Goal: Task Accomplishment & Management: Use online tool/utility

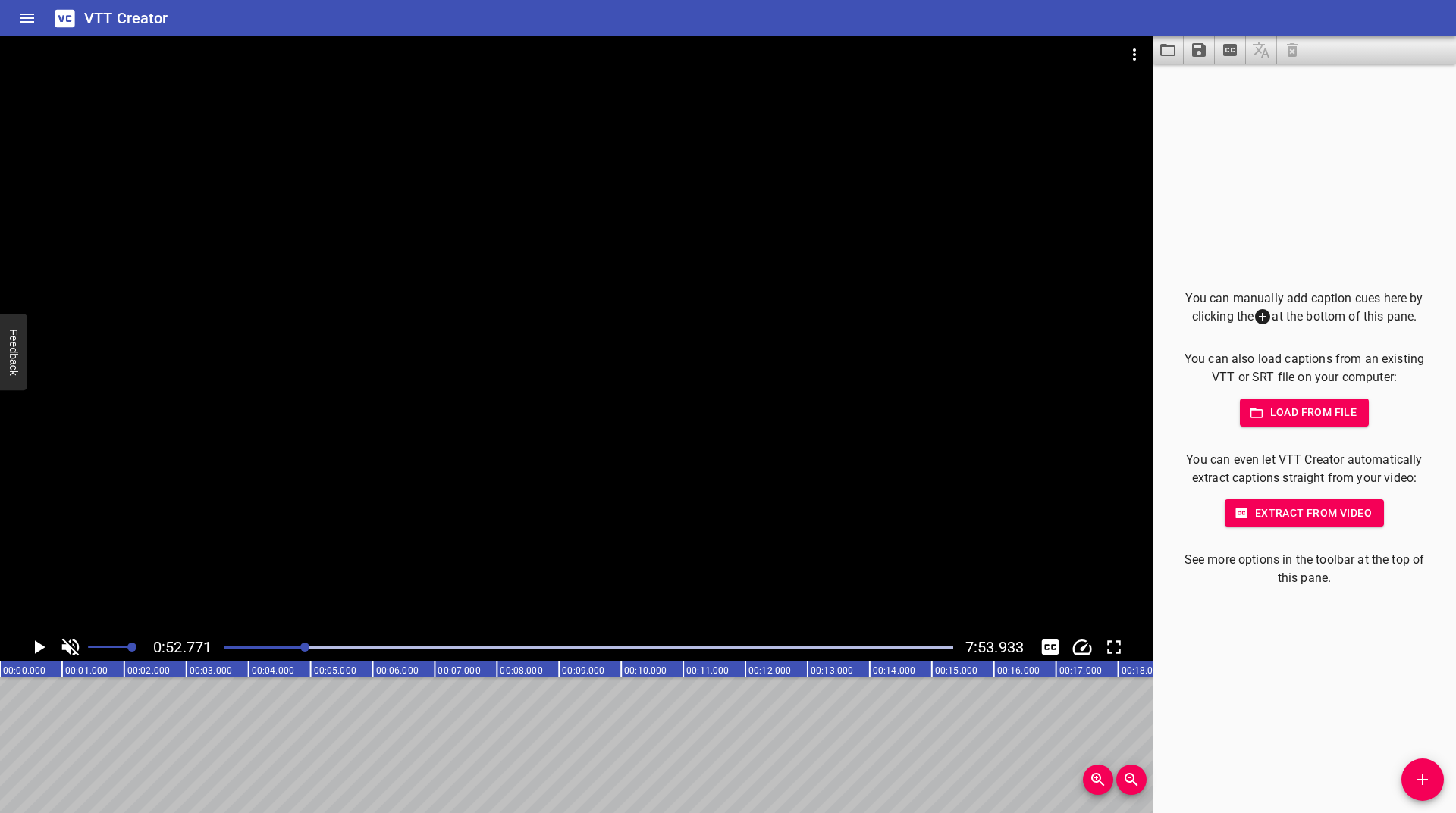
scroll to position [0, 3278]
drag, startPoint x: 295, startPoint y: 647, endPoint x: 247, endPoint y: 650, distance: 48.1
click at [244, 651] on div at bounding box center [588, 647] width 748 height 21
drag, startPoint x: 244, startPoint y: 651, endPoint x: 204, endPoint y: 640, distance: 41.5
click at [189, 655] on div "0:00.000 7:53.933" at bounding box center [576, 647] width 1152 height 29
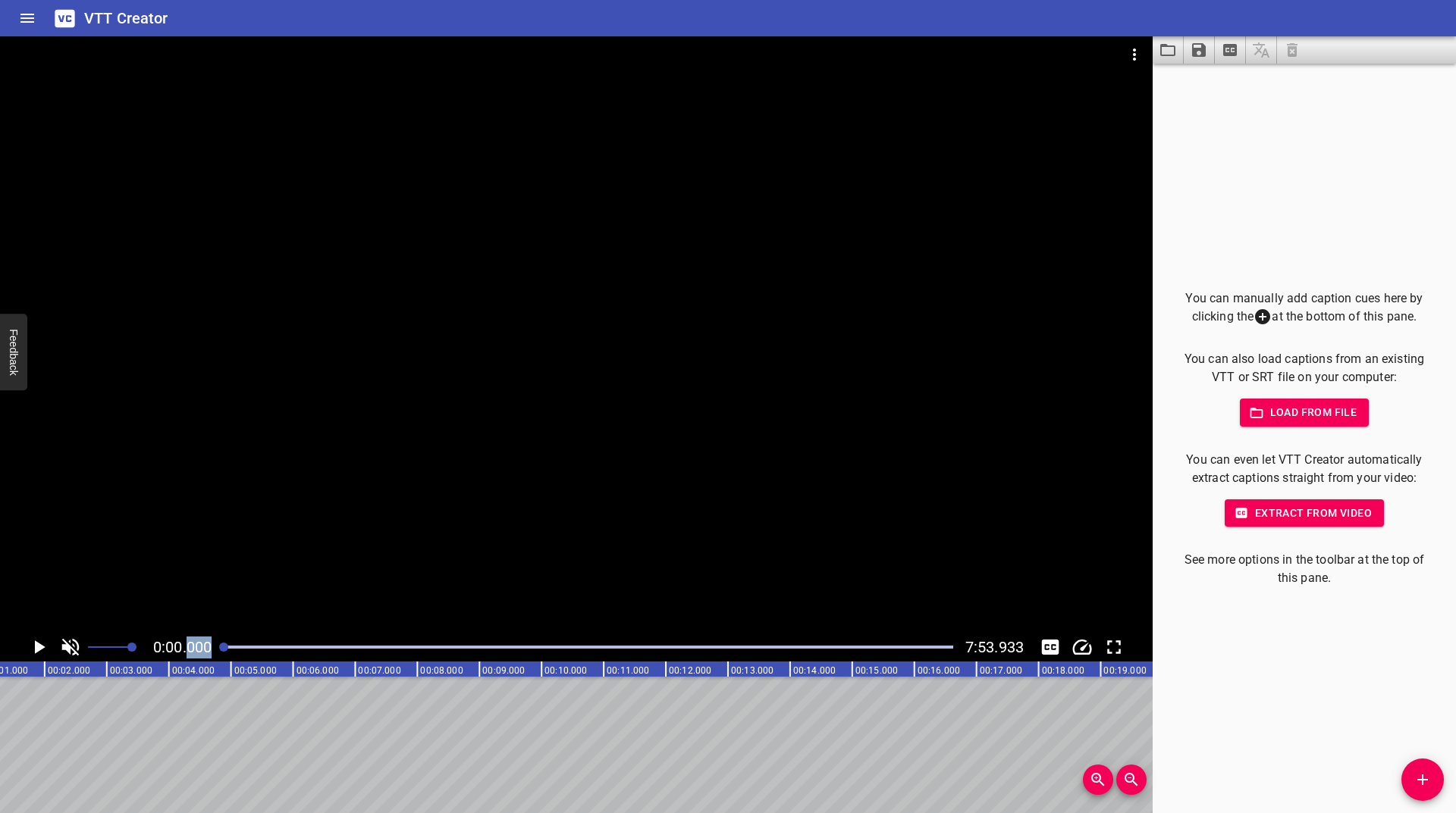
scroll to position [0, 0]
click at [1435, 777] on span "Add Cue" at bounding box center [1423, 780] width 42 height 18
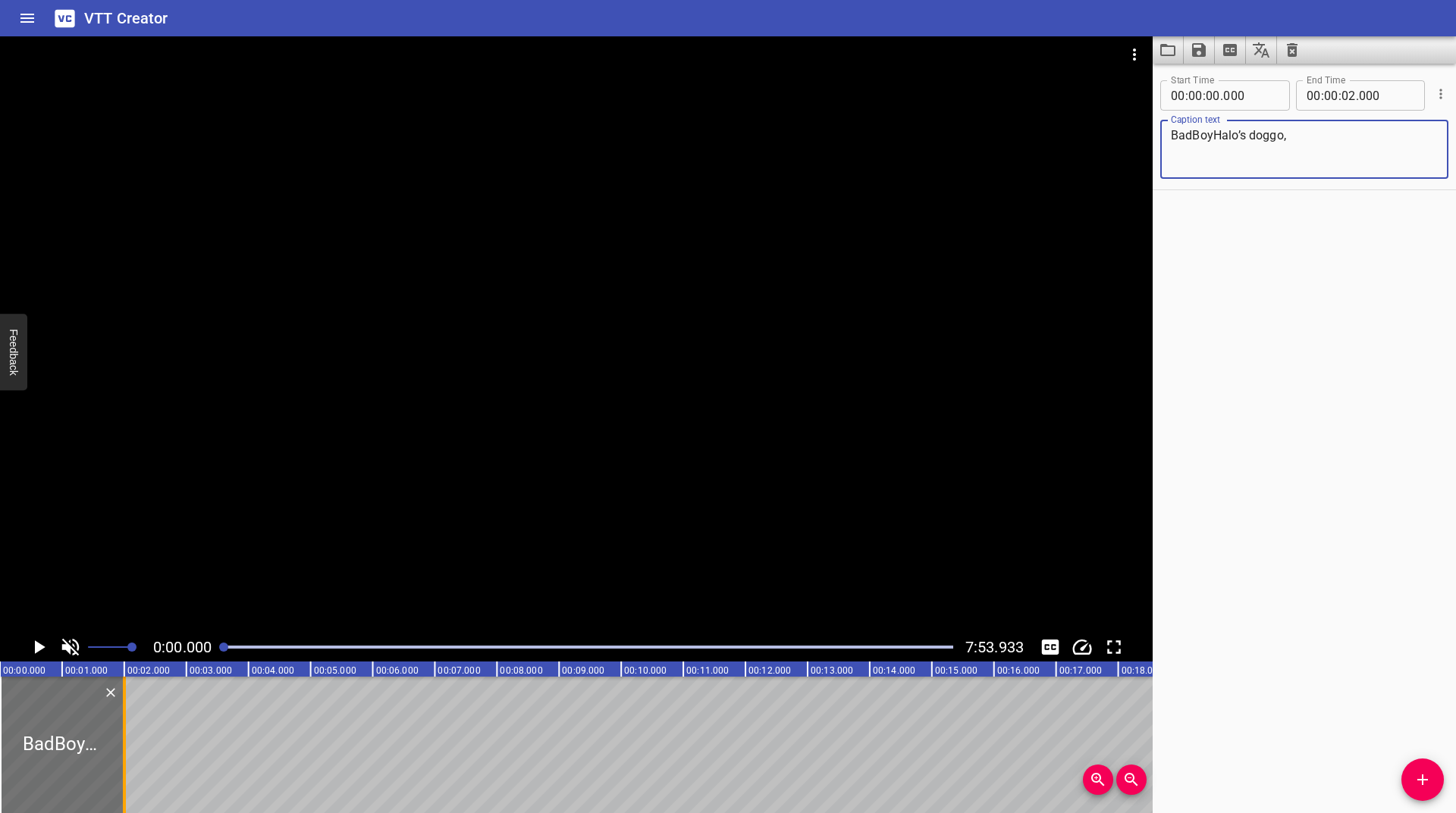
type textarea "BadBoyHalo’s doggo,"
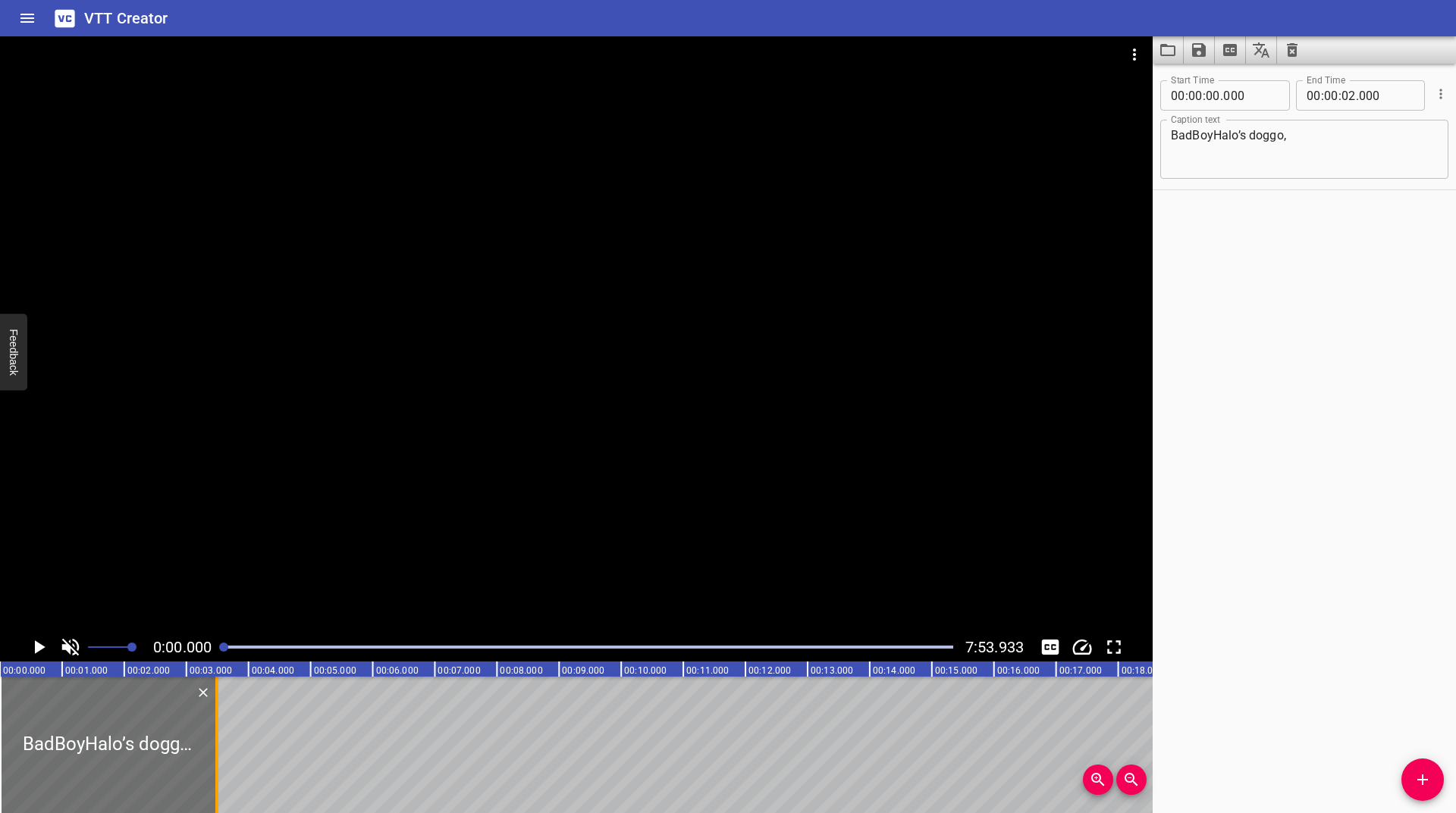
drag, startPoint x: 126, startPoint y: 756, endPoint x: 219, endPoint y: 714, distance: 102.0
click at [219, 714] on div at bounding box center [217, 745] width 15 height 137
type input "03"
type input "489"
click at [47, 651] on icon "Play/Pause" at bounding box center [39, 647] width 23 height 23
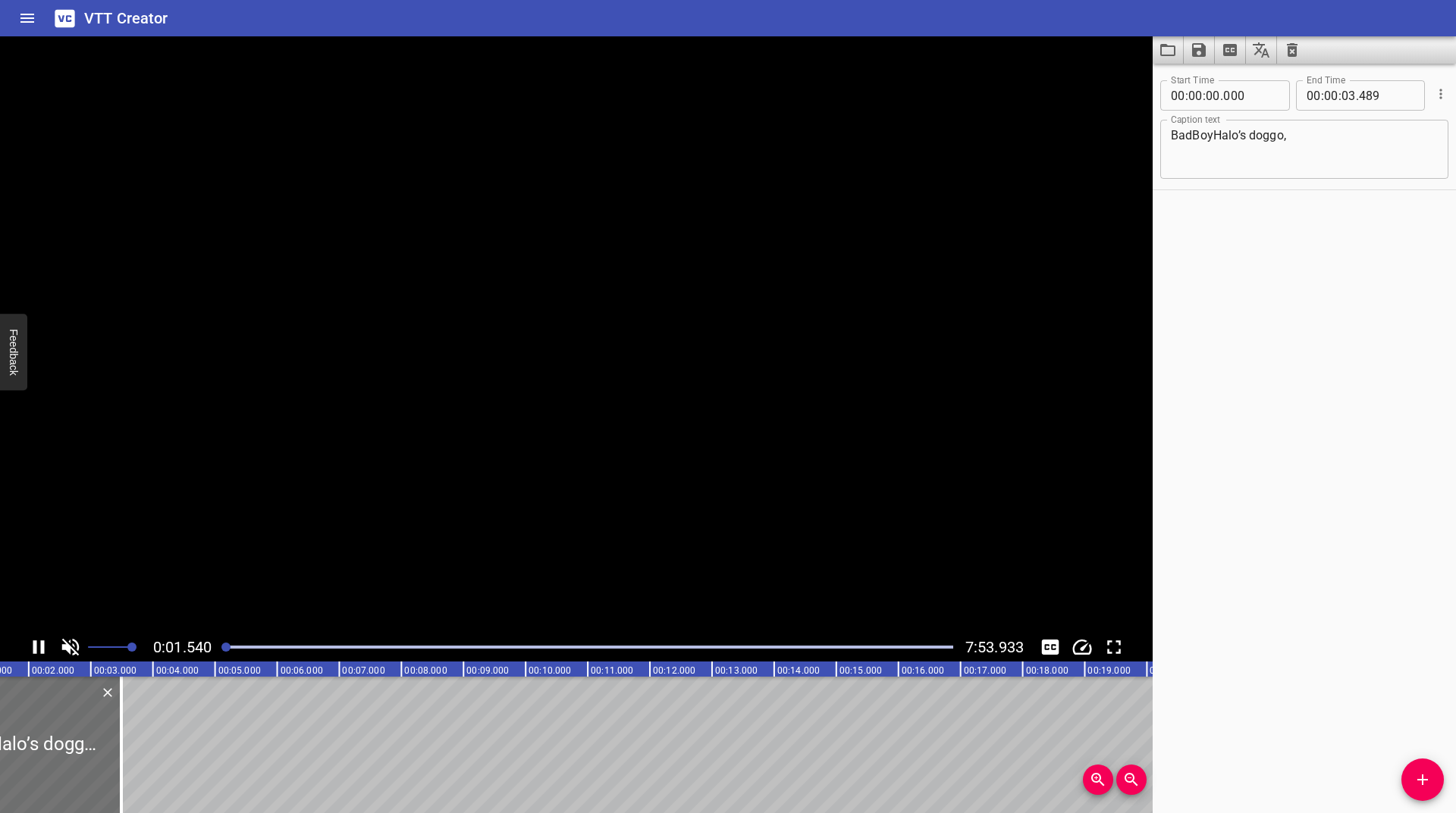
click at [47, 651] on icon "Play/Pause" at bounding box center [39, 647] width 23 height 23
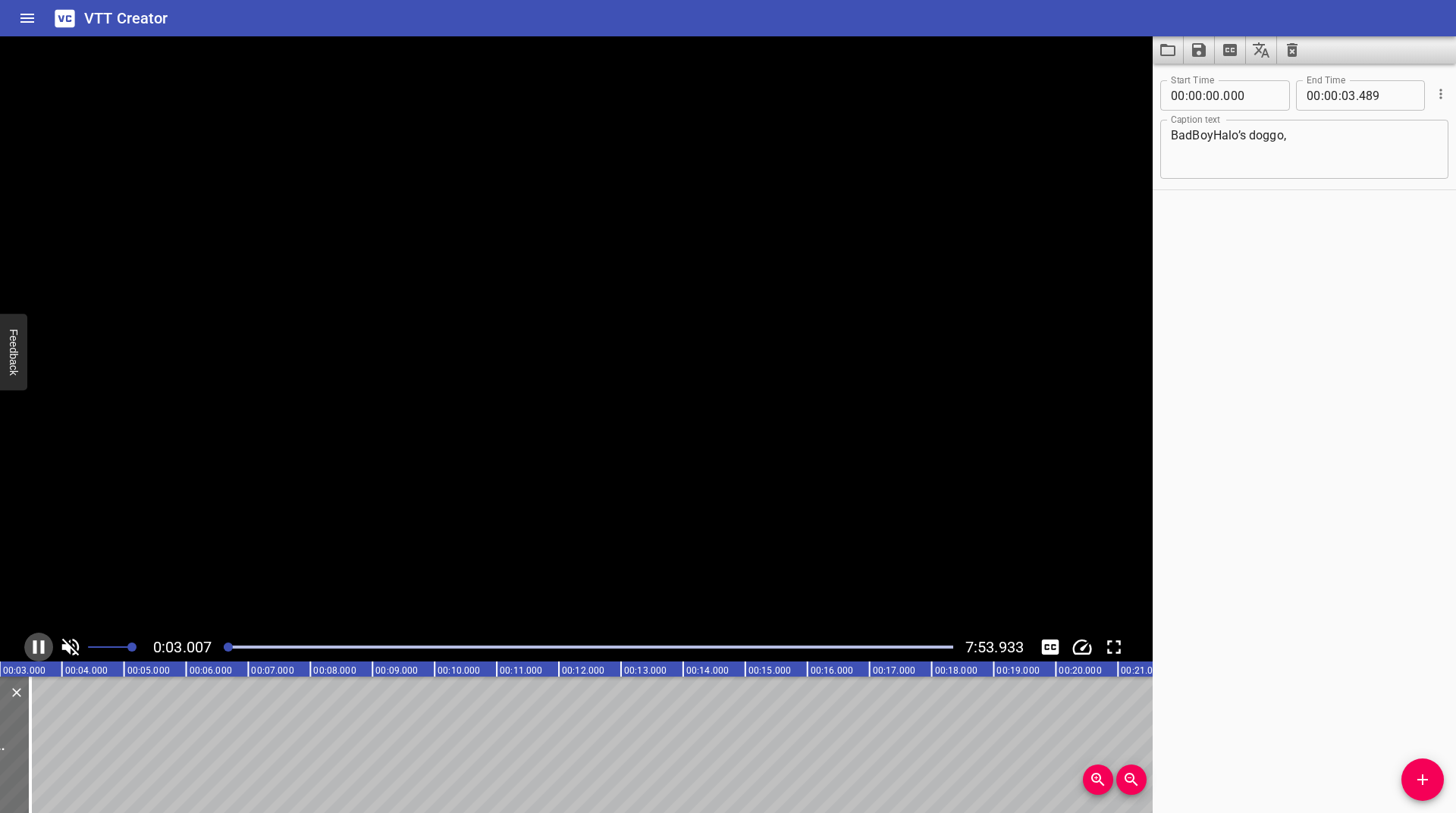
click at [47, 651] on icon "Play/Pause" at bounding box center [39, 647] width 23 height 23
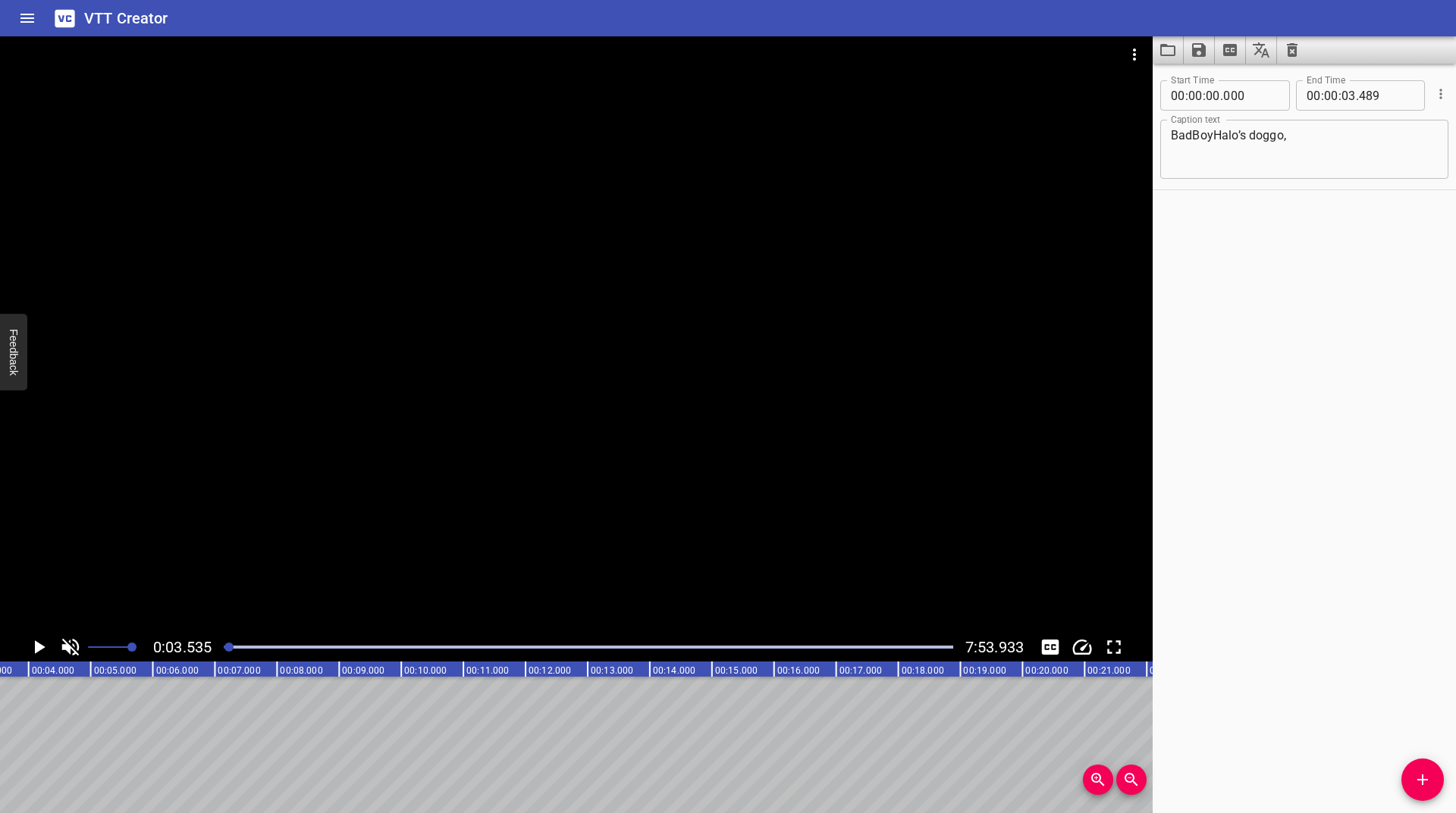
click at [1421, 771] on icon "Add Cue" at bounding box center [1423, 780] width 18 height 18
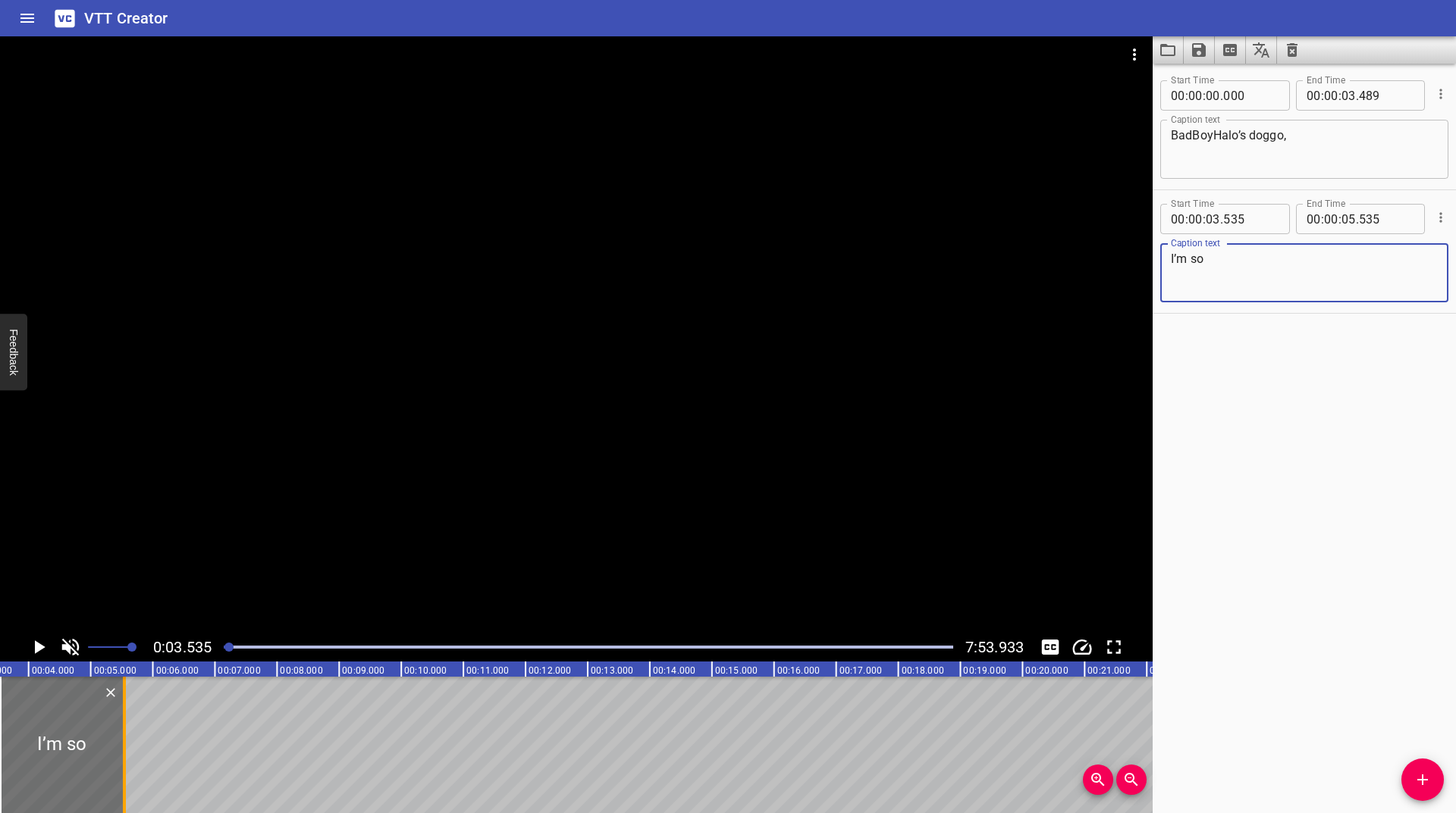
type textarea "I’m so"
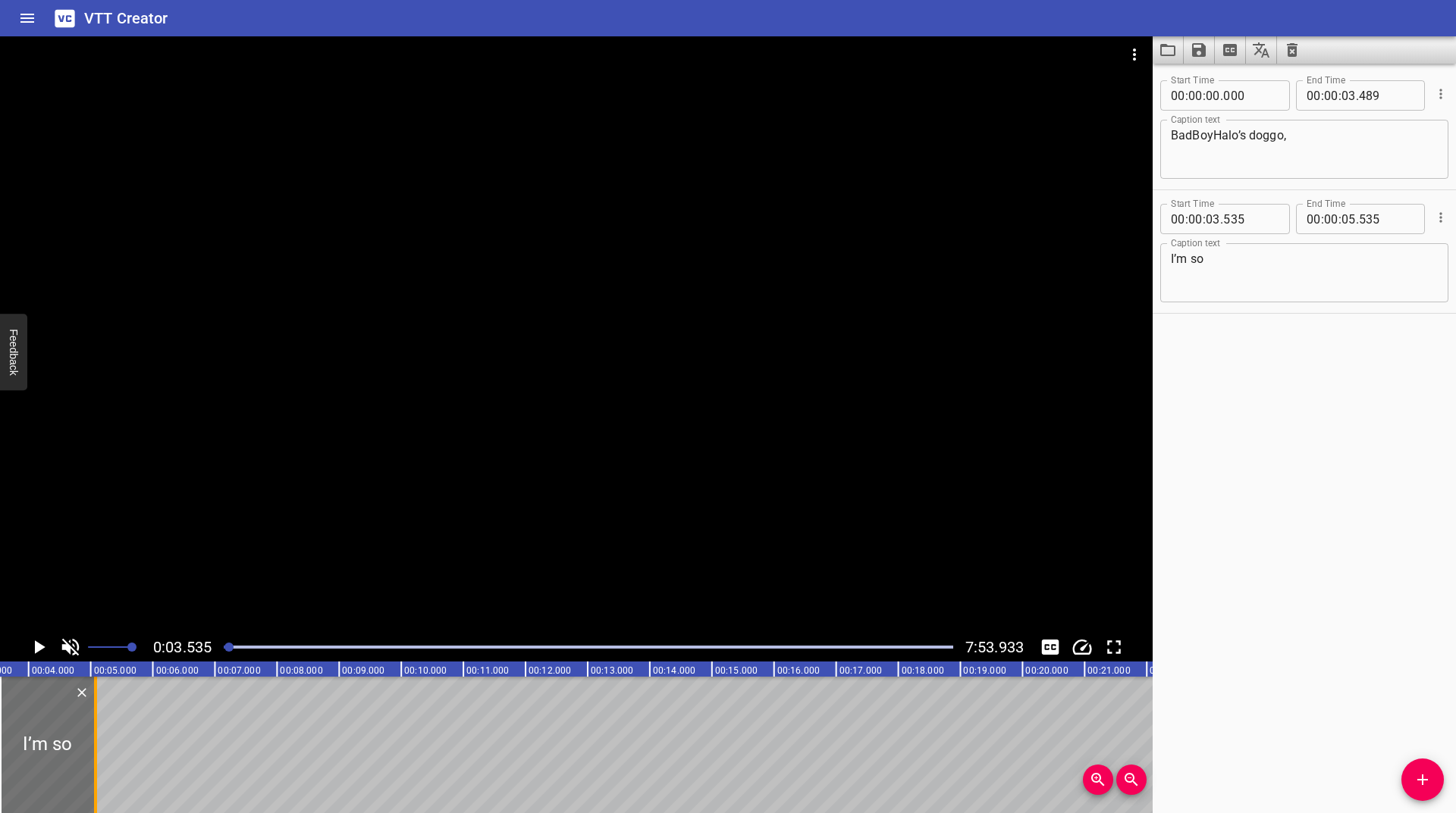
drag, startPoint x: 125, startPoint y: 771, endPoint x: 95, endPoint y: 784, distance: 32.7
click at [95, 784] on div at bounding box center [95, 745] width 3 height 137
type input "071"
click at [41, 659] on button "Play/Pause" at bounding box center [38, 647] width 29 height 29
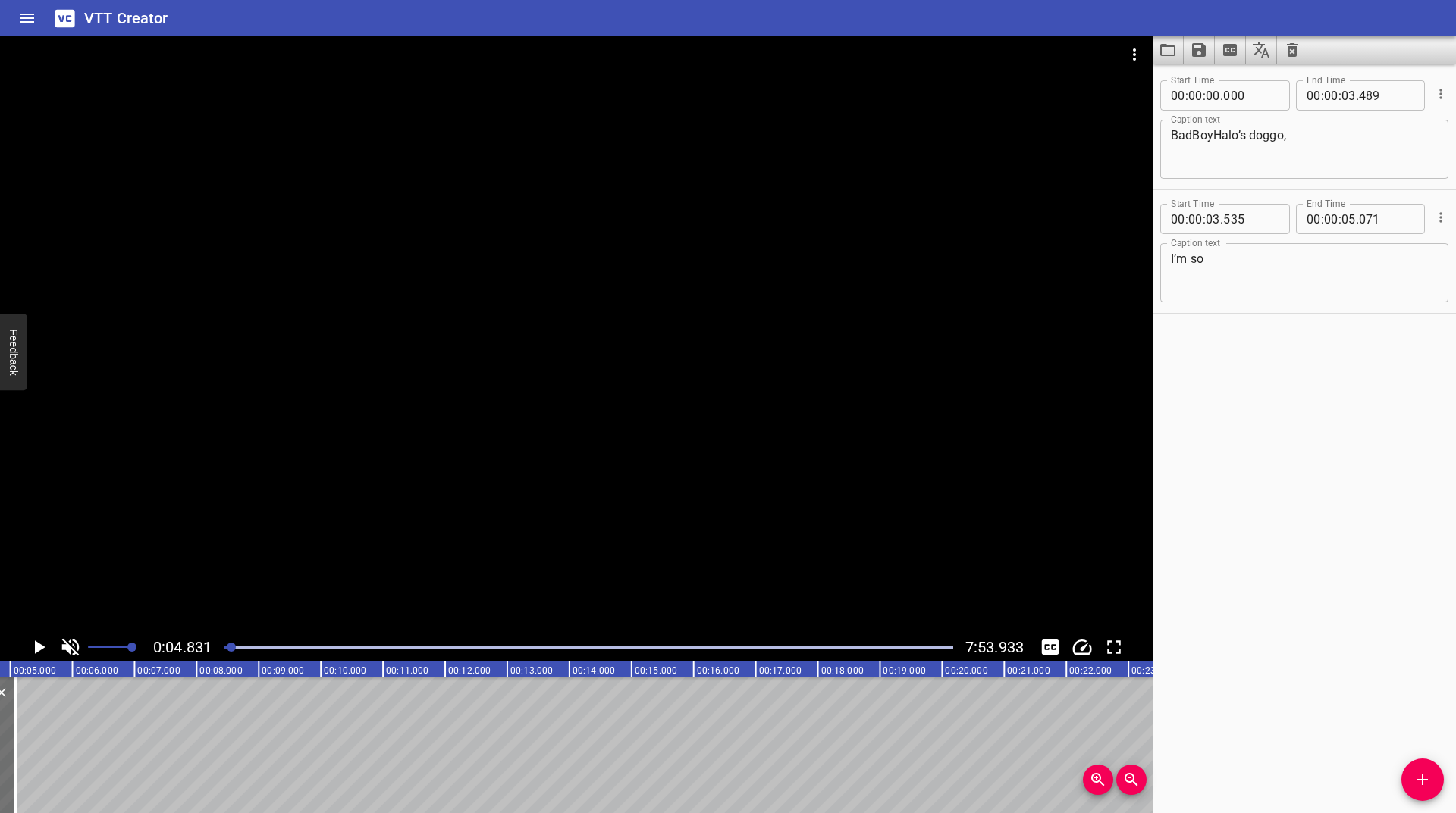
click at [41, 659] on button "Play/Pause" at bounding box center [38, 647] width 29 height 29
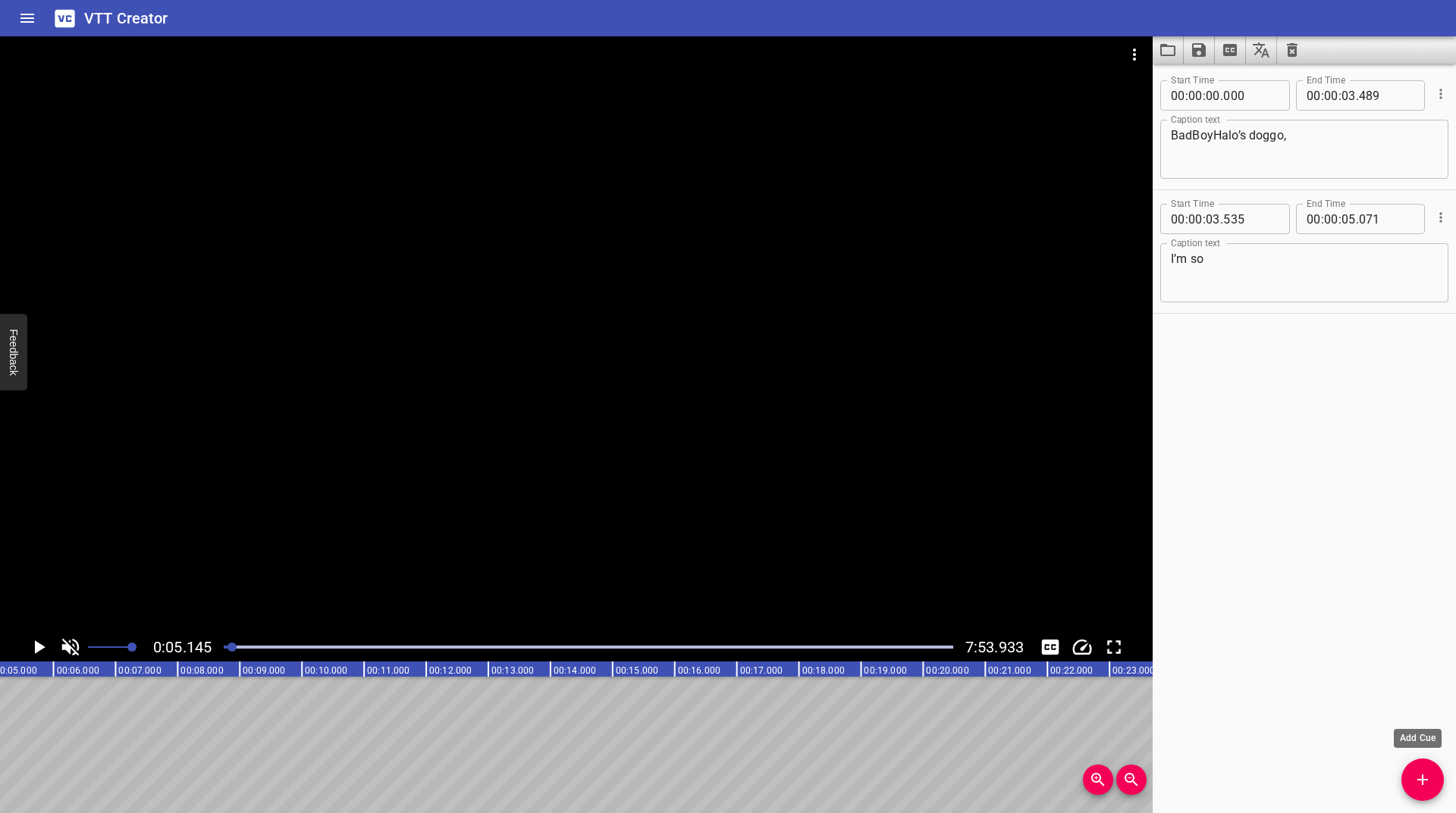
click at [1432, 782] on span "Add Cue" at bounding box center [1423, 780] width 42 height 18
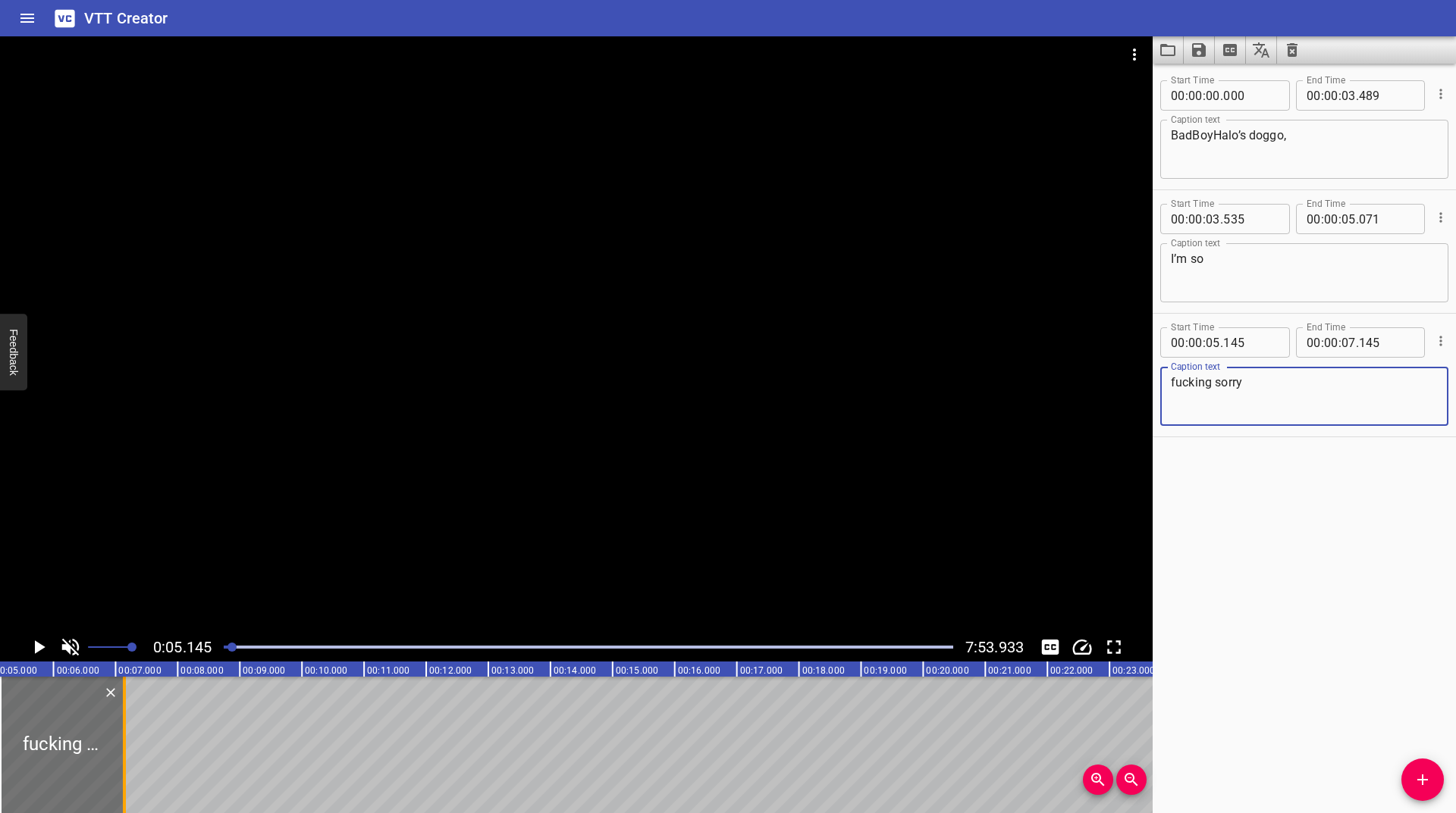
type textarea "fucking sorry"
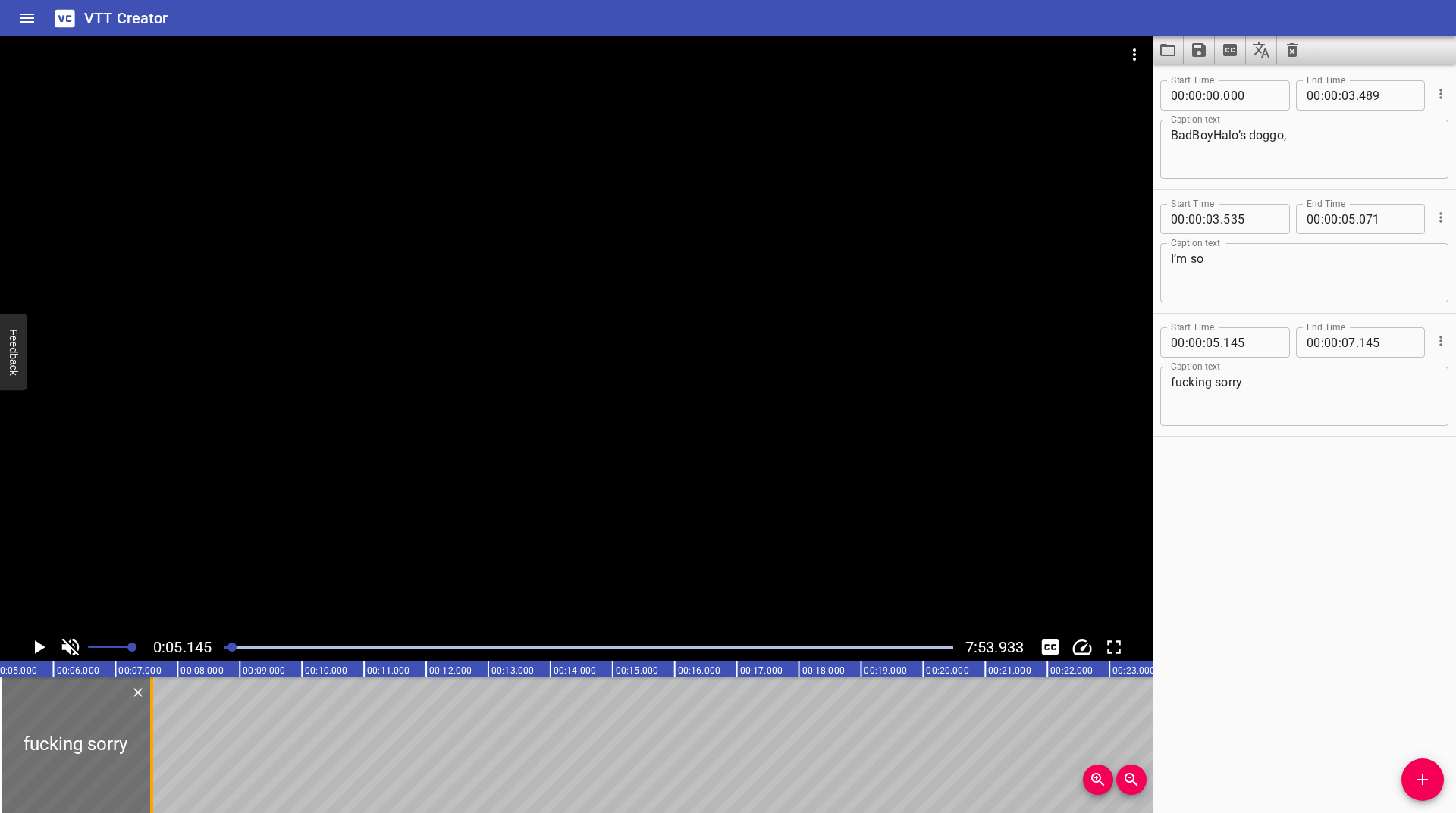
drag, startPoint x: 126, startPoint y: 746, endPoint x: 152, endPoint y: 725, distance: 33.4
click at [152, 725] on div at bounding box center [151, 745] width 3 height 137
type input "585"
click at [1425, 775] on icon "Add Cue" at bounding box center [1423, 780] width 18 height 18
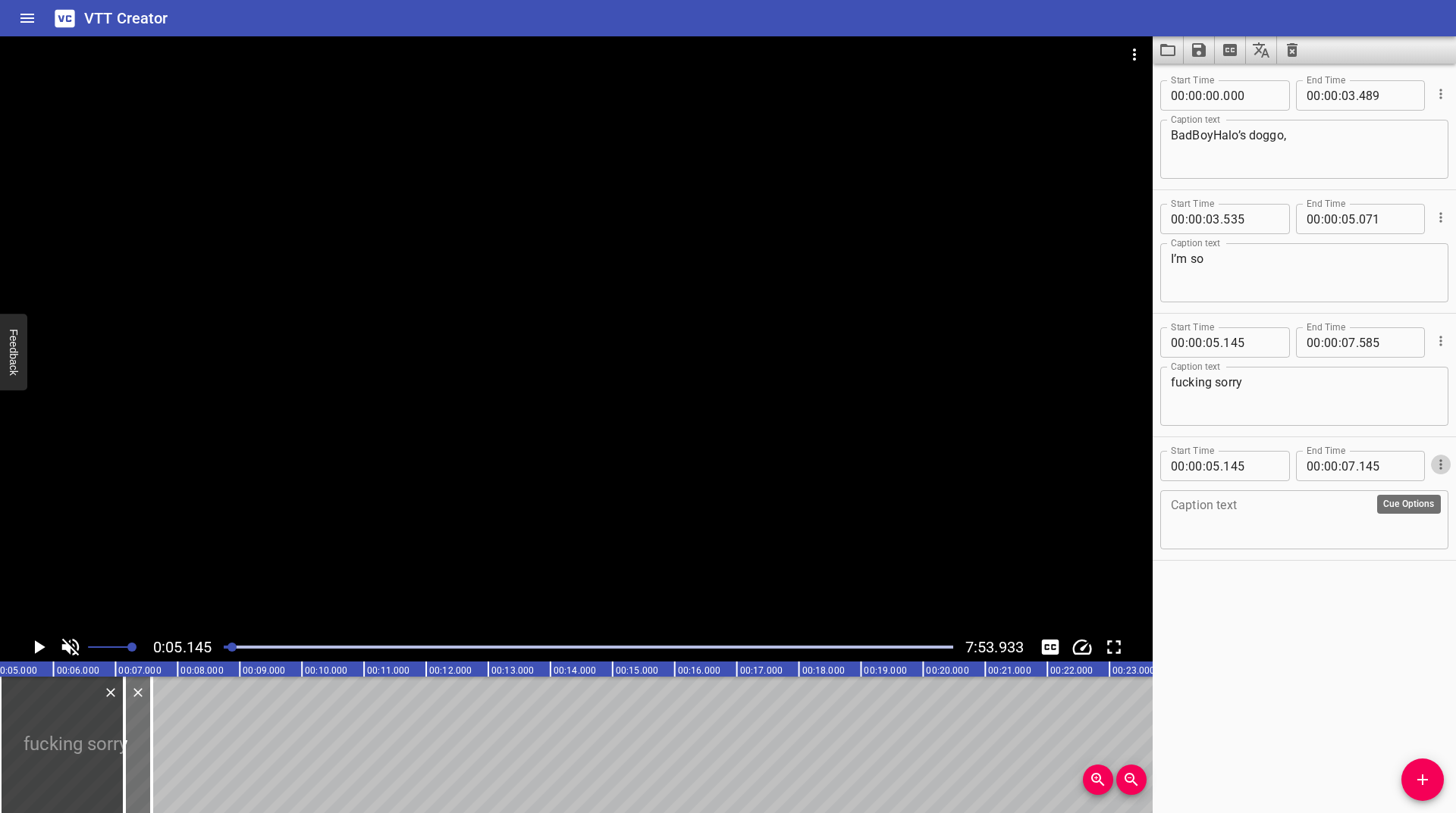
click at [1433, 460] on icon "Cue Options" at bounding box center [1440, 464] width 15 height 15
click at [1351, 490] on li "Delete Cue" at bounding box center [1377, 492] width 132 height 28
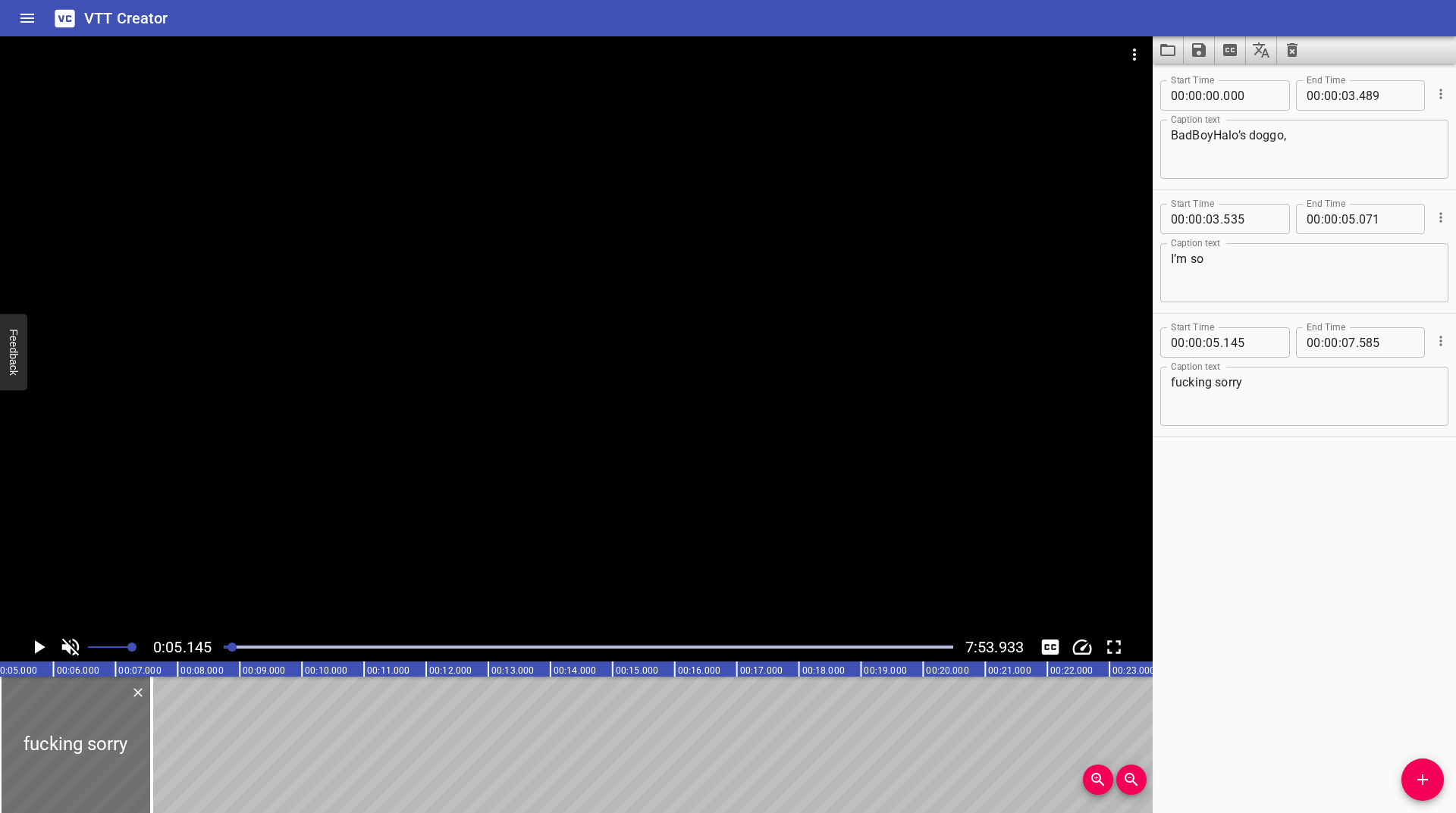
click at [41, 644] on icon "Play/Pause" at bounding box center [40, 647] width 10 height 14
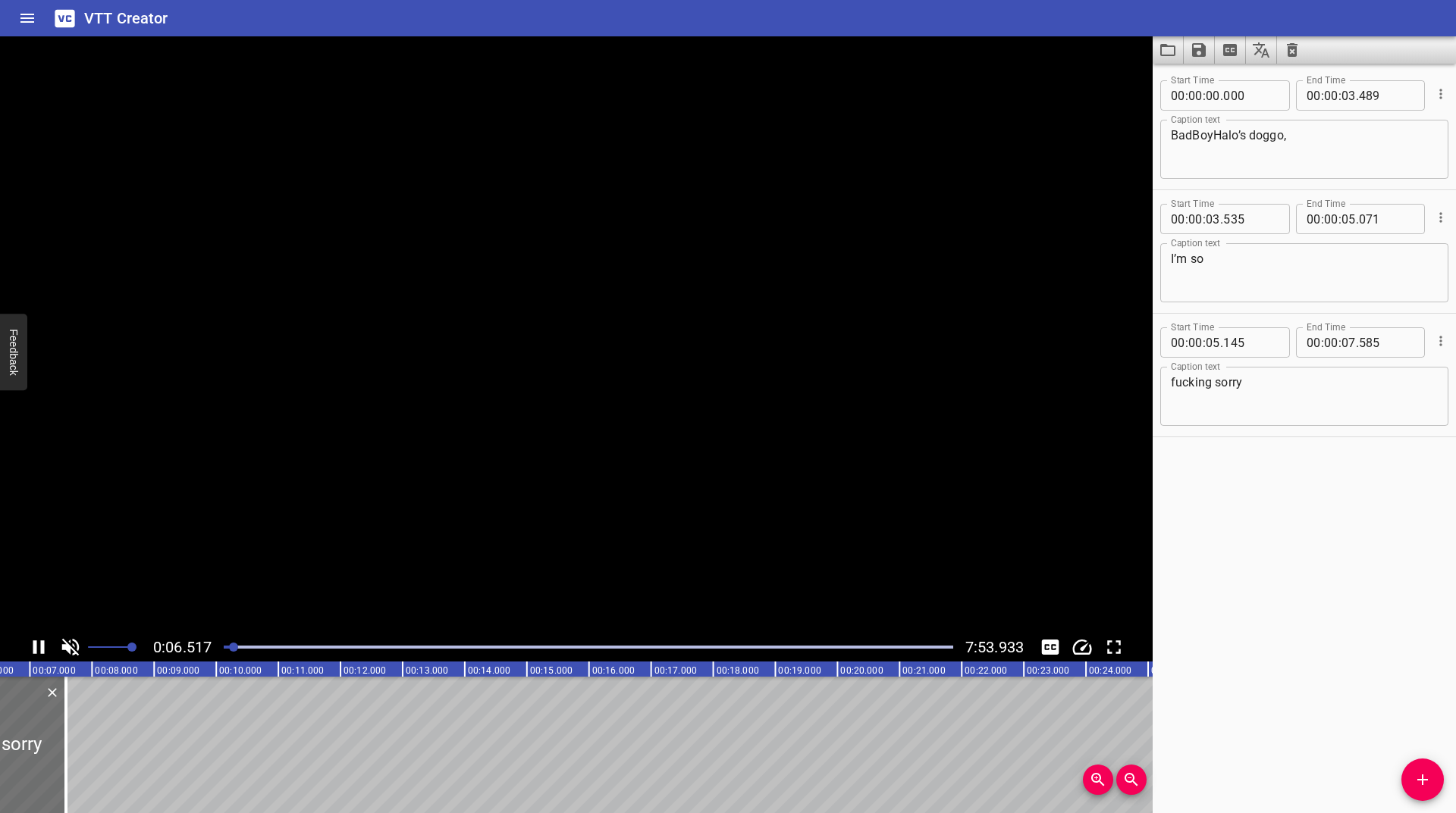
click at [41, 643] on icon "Play/Pause" at bounding box center [39, 647] width 11 height 14
click at [41, 643] on icon "Play/Pause" at bounding box center [39, 647] width 23 height 23
click at [41, 643] on icon "Play/Pause" at bounding box center [39, 647] width 11 height 14
click at [41, 643] on icon "Play/Pause" at bounding box center [39, 647] width 23 height 23
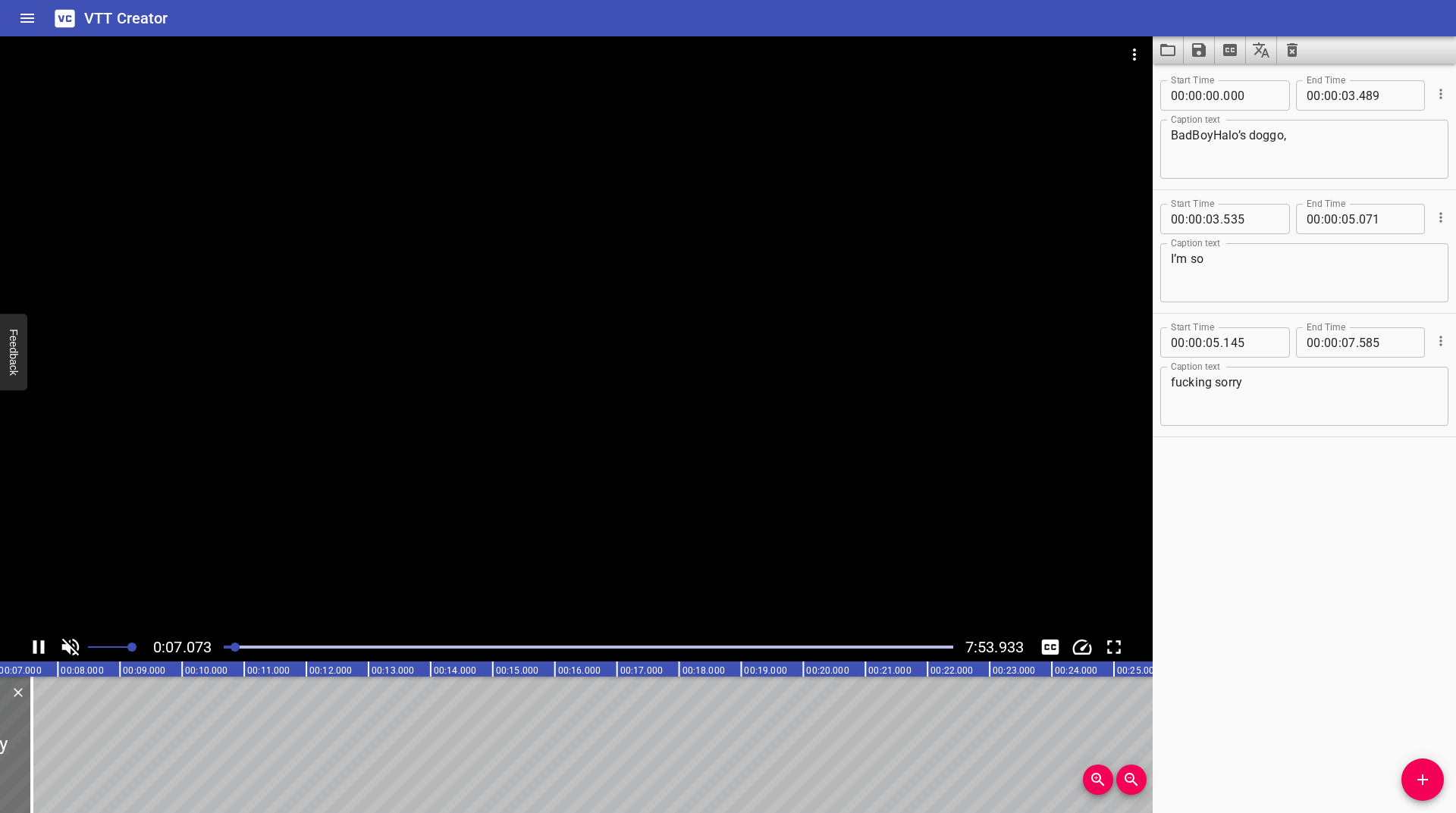
click at [41, 643] on icon "Play/Pause" at bounding box center [39, 647] width 11 height 14
click at [41, 643] on icon "Play/Pause" at bounding box center [39, 647] width 23 height 23
click at [41, 643] on icon "Play/Pause" at bounding box center [39, 647] width 11 height 14
click at [41, 643] on icon "Play/Pause" at bounding box center [39, 647] width 23 height 23
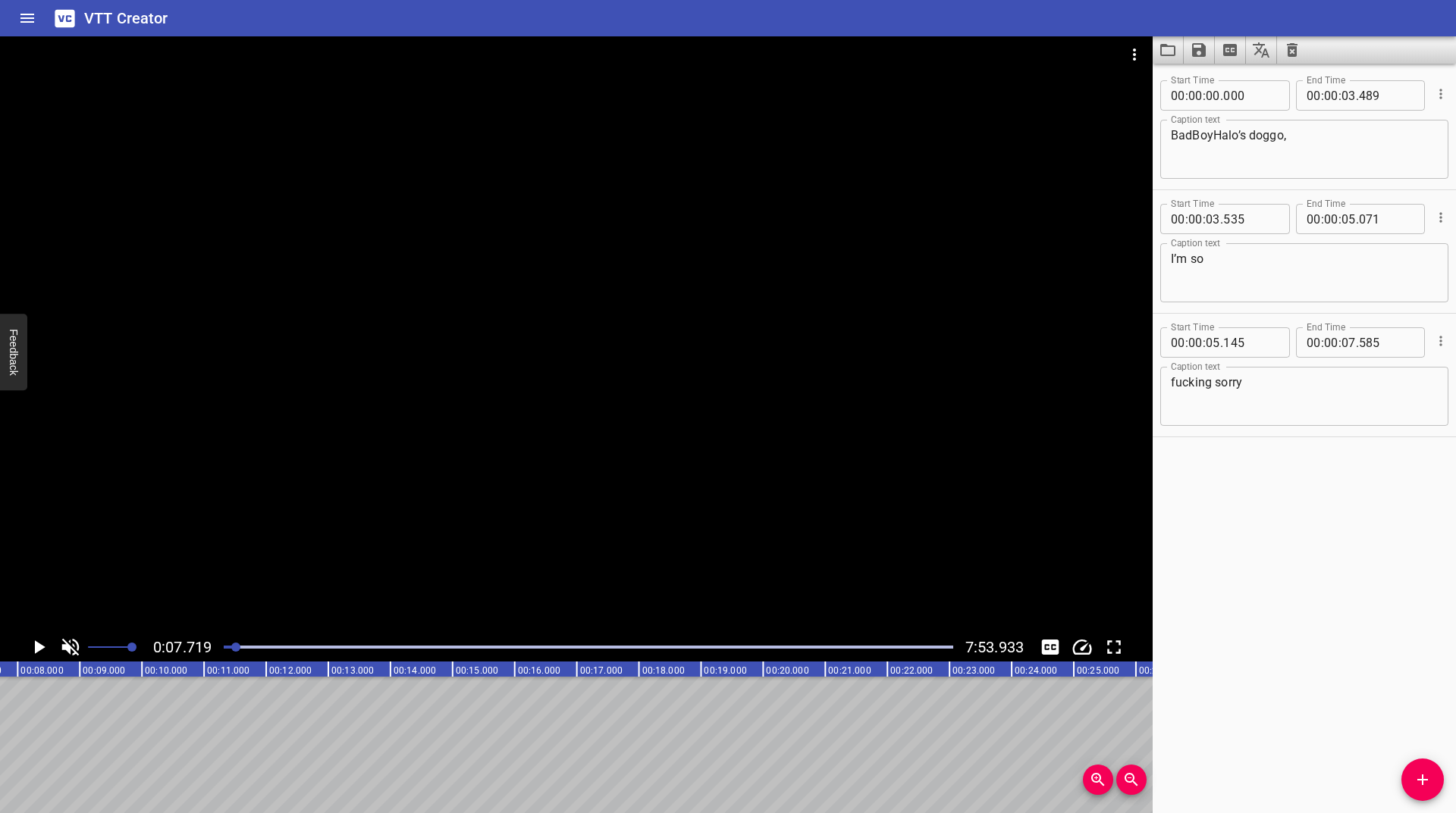
click at [1428, 777] on icon "Add Cue" at bounding box center [1423, 780] width 18 height 18
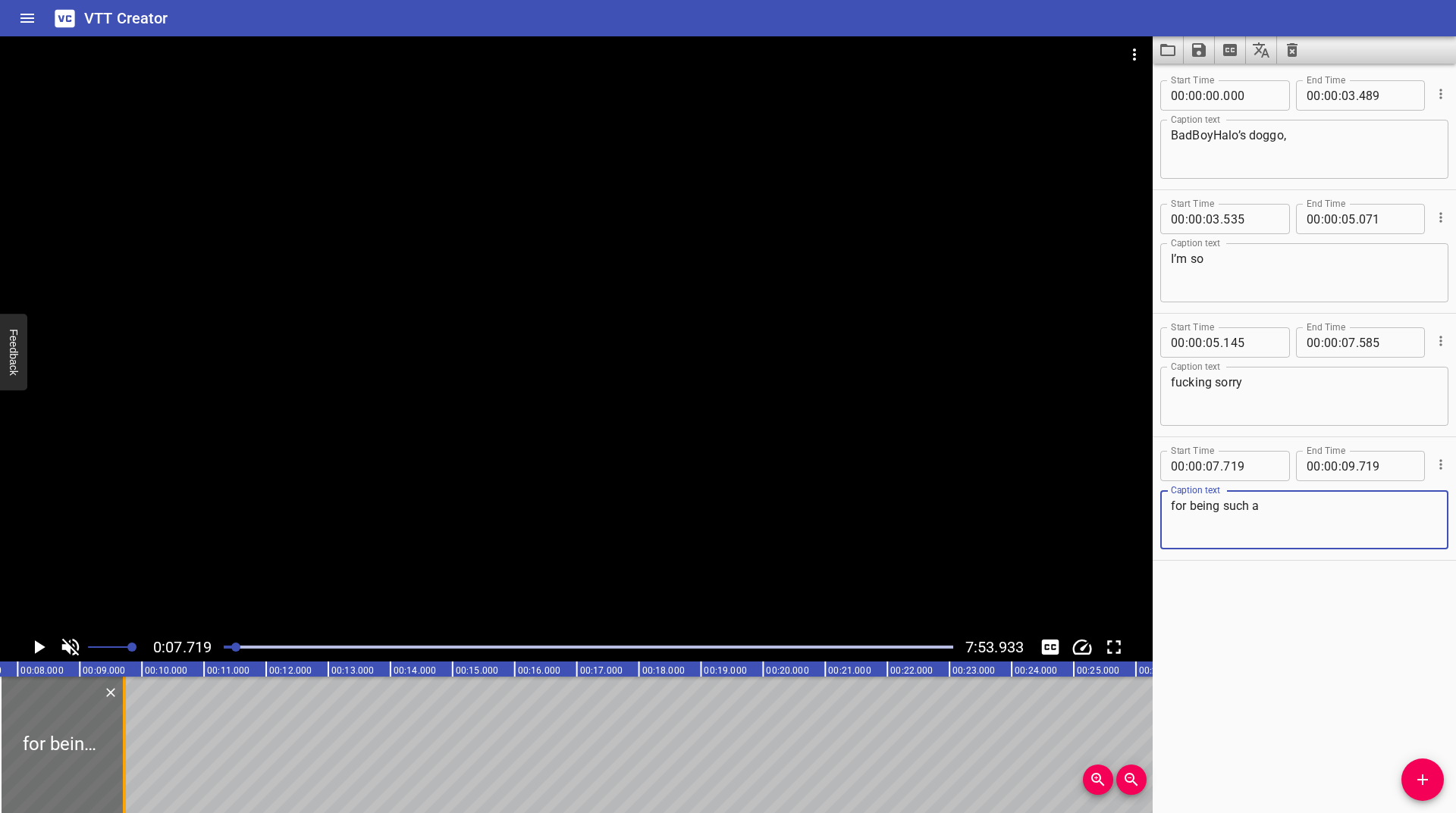
type textarea "for being such a"
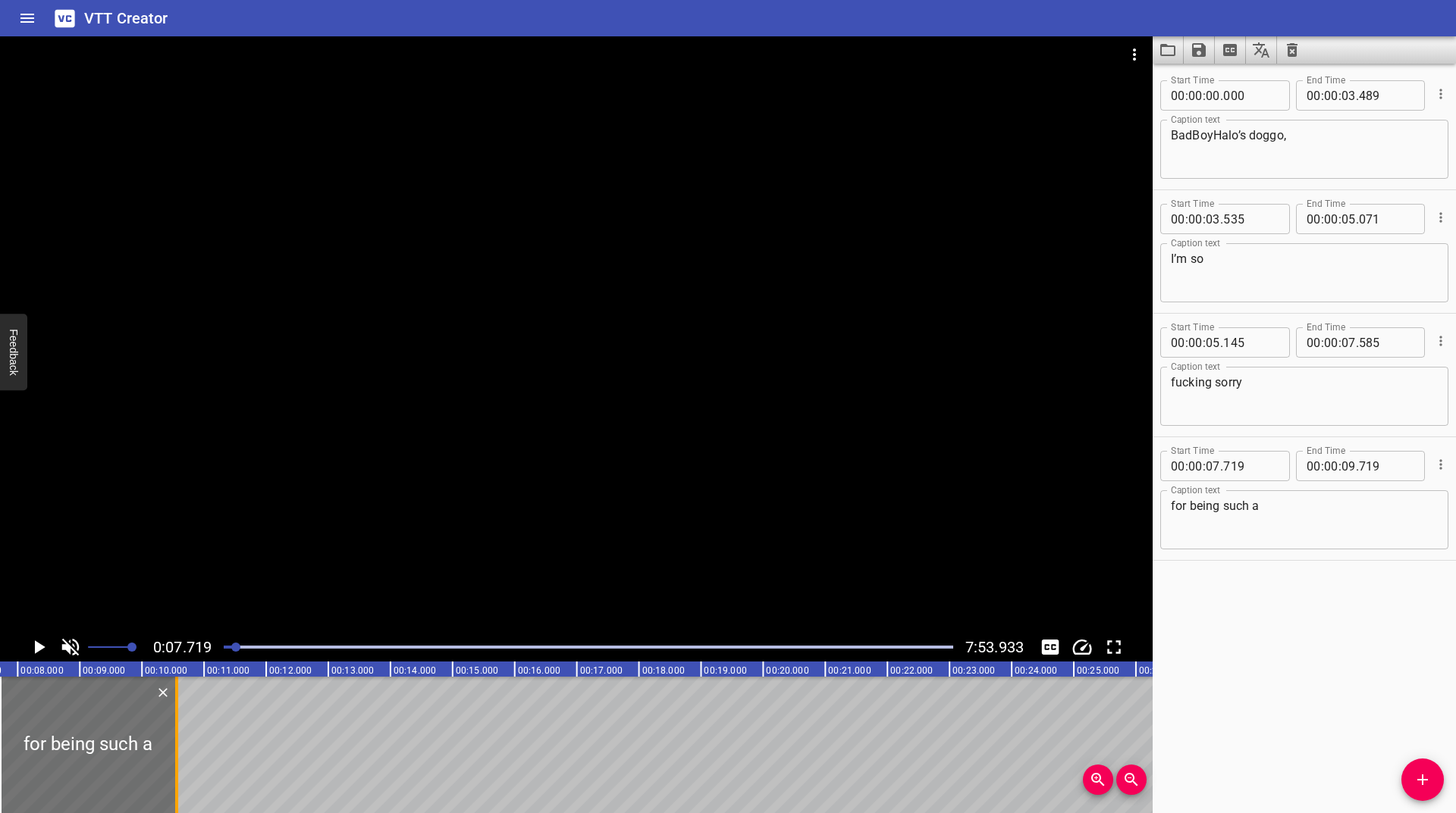
drag, startPoint x: 118, startPoint y: 737, endPoint x: 171, endPoint y: 711, distance: 59.0
click at [171, 711] on div at bounding box center [176, 745] width 15 height 137
type input "10"
type input "561"
click at [36, 639] on icon "Play/Pause" at bounding box center [39, 647] width 23 height 23
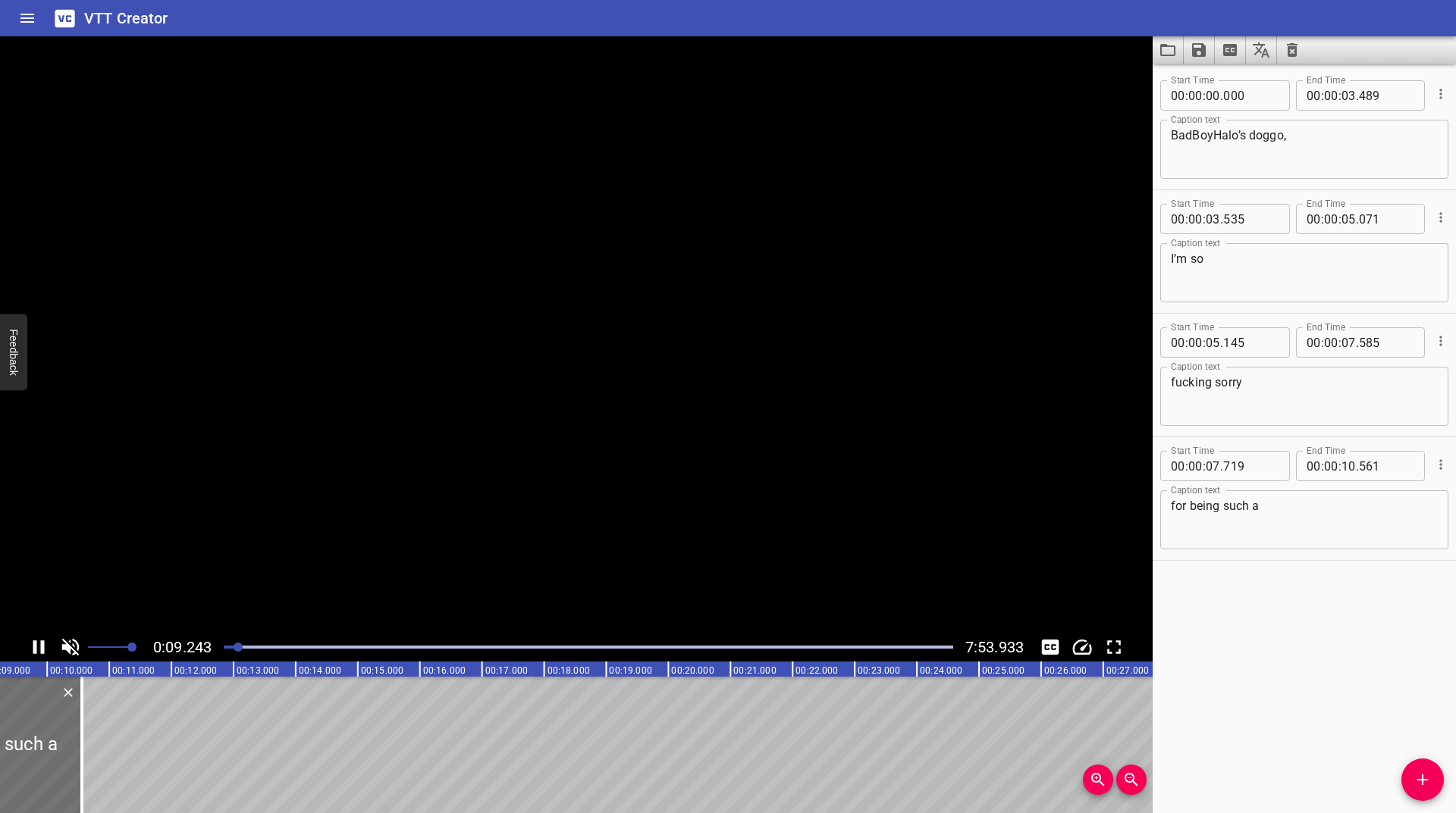
click at [36, 639] on icon "Play/Pause" at bounding box center [39, 647] width 23 height 23
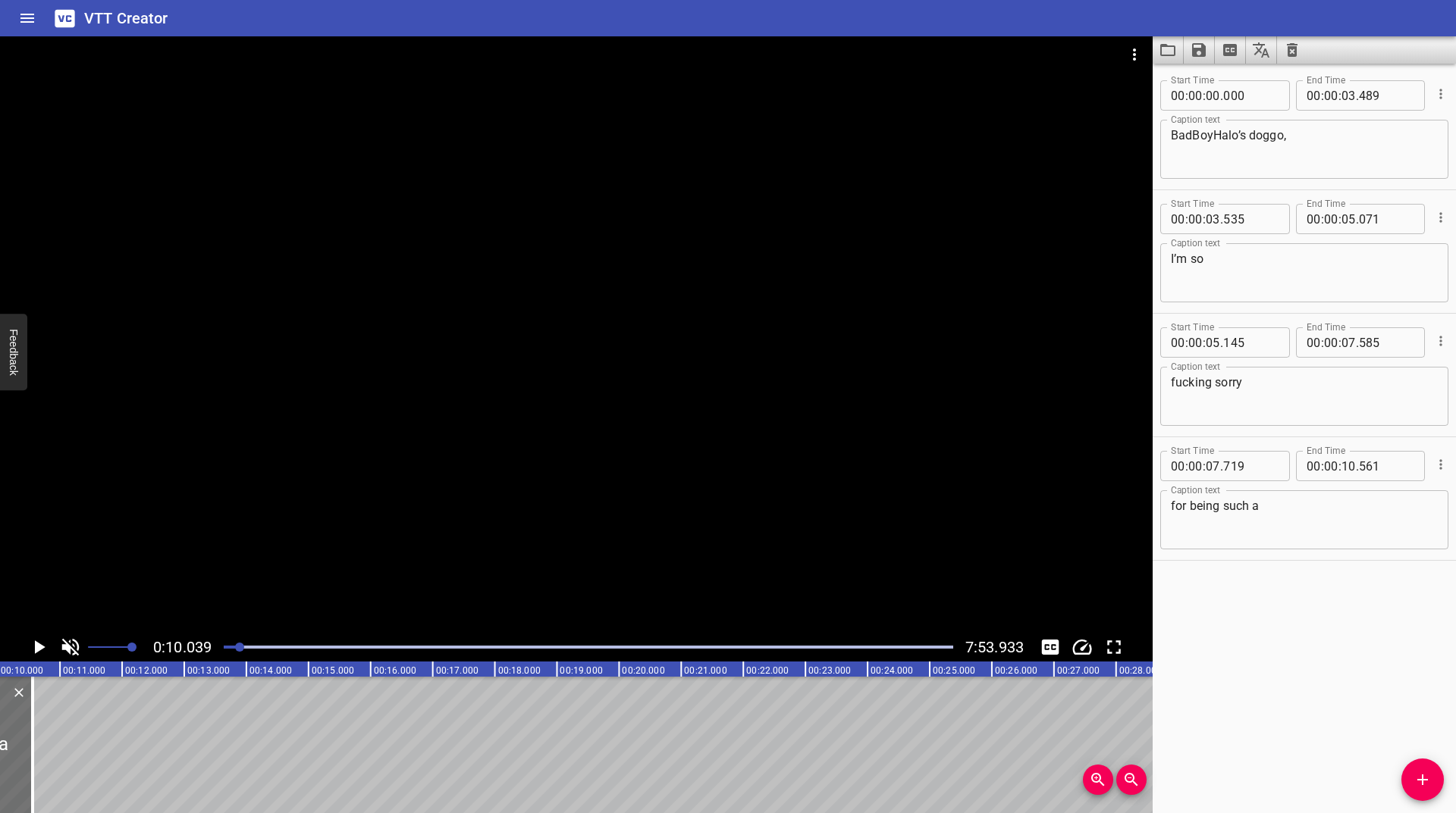
click at [36, 639] on icon "Play/Pause" at bounding box center [39, 647] width 23 height 23
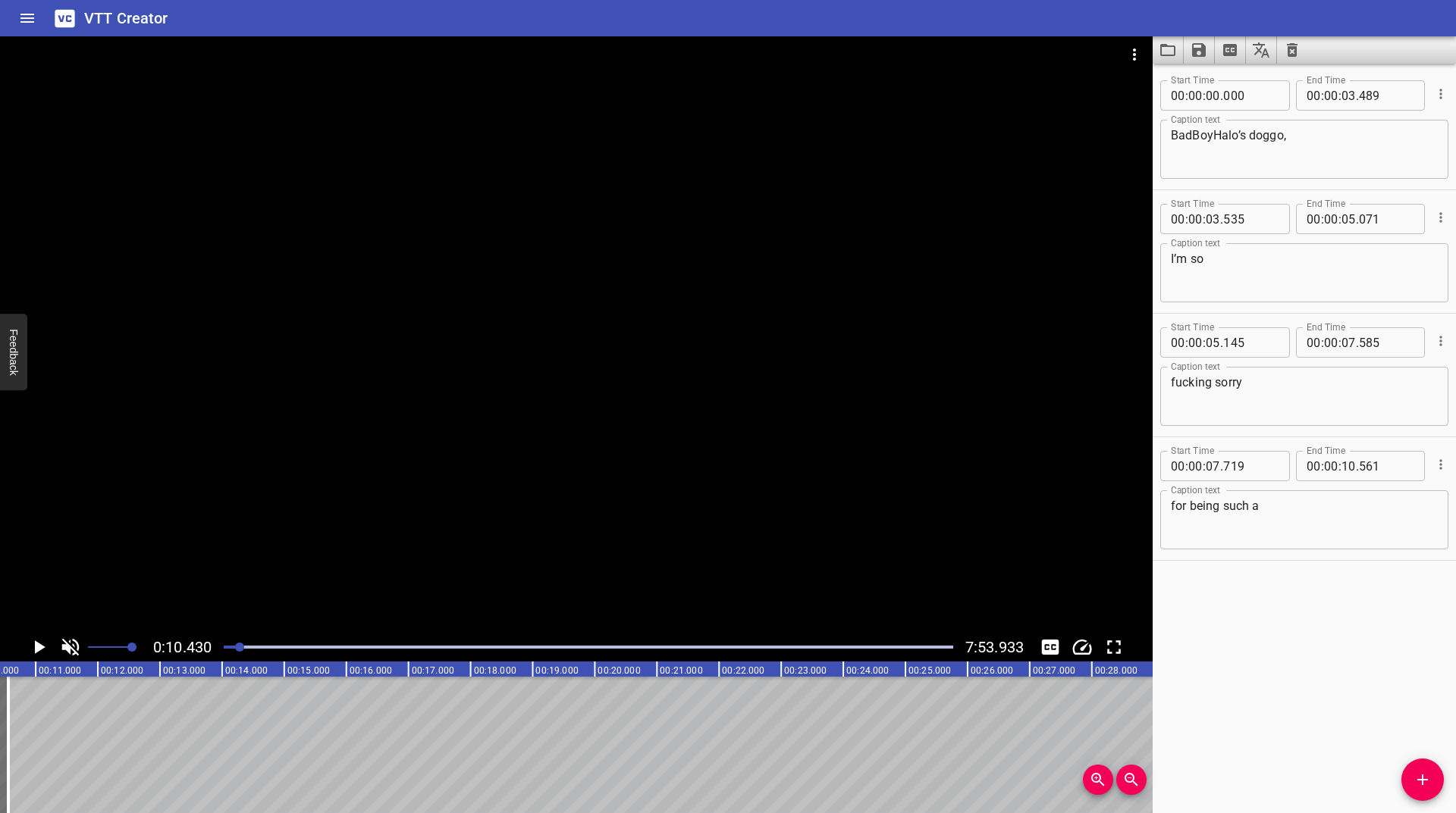
click at [36, 639] on icon "Play/Pause" at bounding box center [39, 647] width 23 height 23
click at [1426, 770] on button "Add Cue" at bounding box center [1423, 780] width 42 height 42
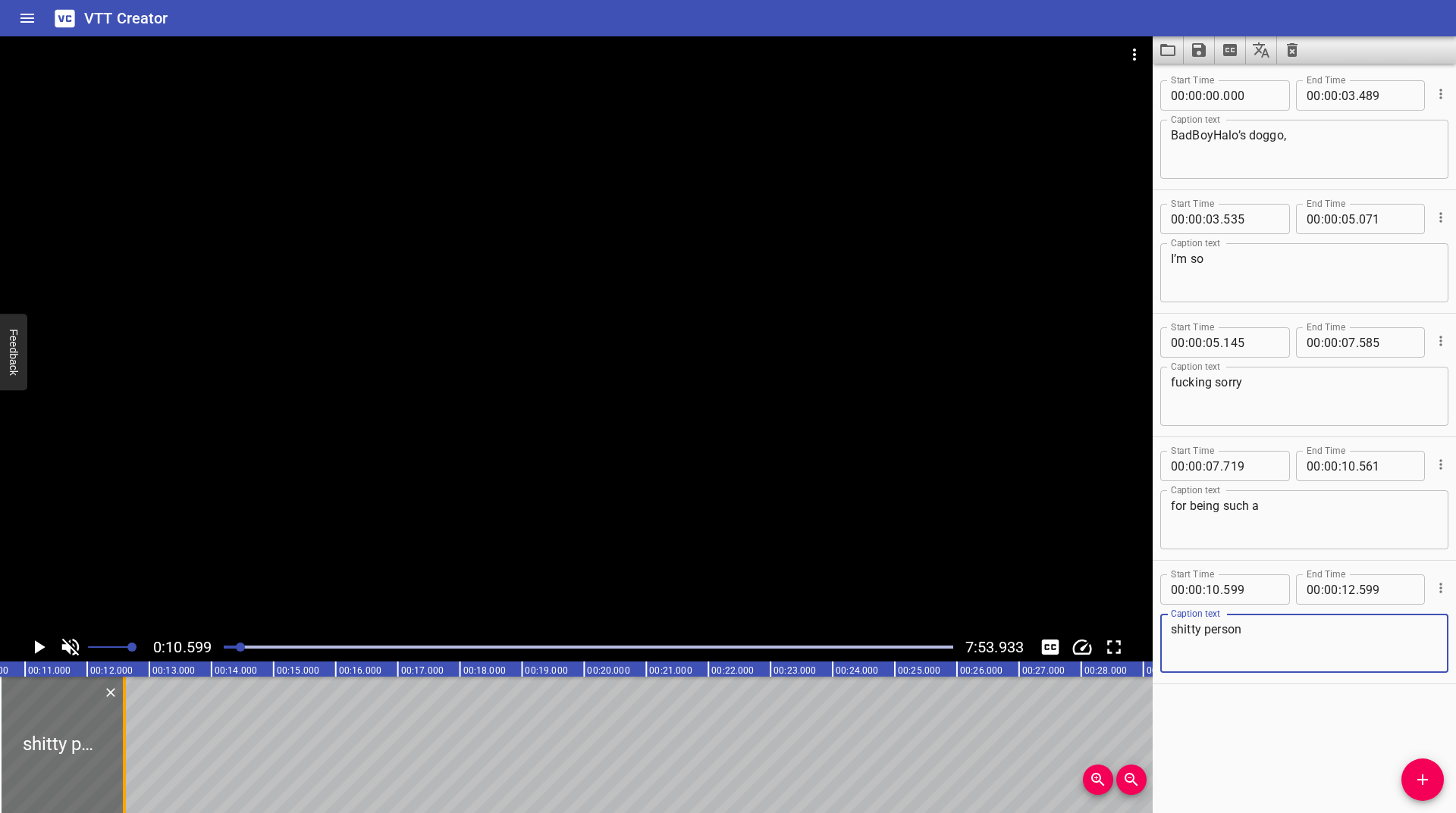
type textarea "shitty person"
drag, startPoint x: 125, startPoint y: 751, endPoint x: 151, endPoint y: 738, distance: 29.1
click at [151, 738] on div at bounding box center [151, 745] width 3 height 137
type input "13"
type input "039"
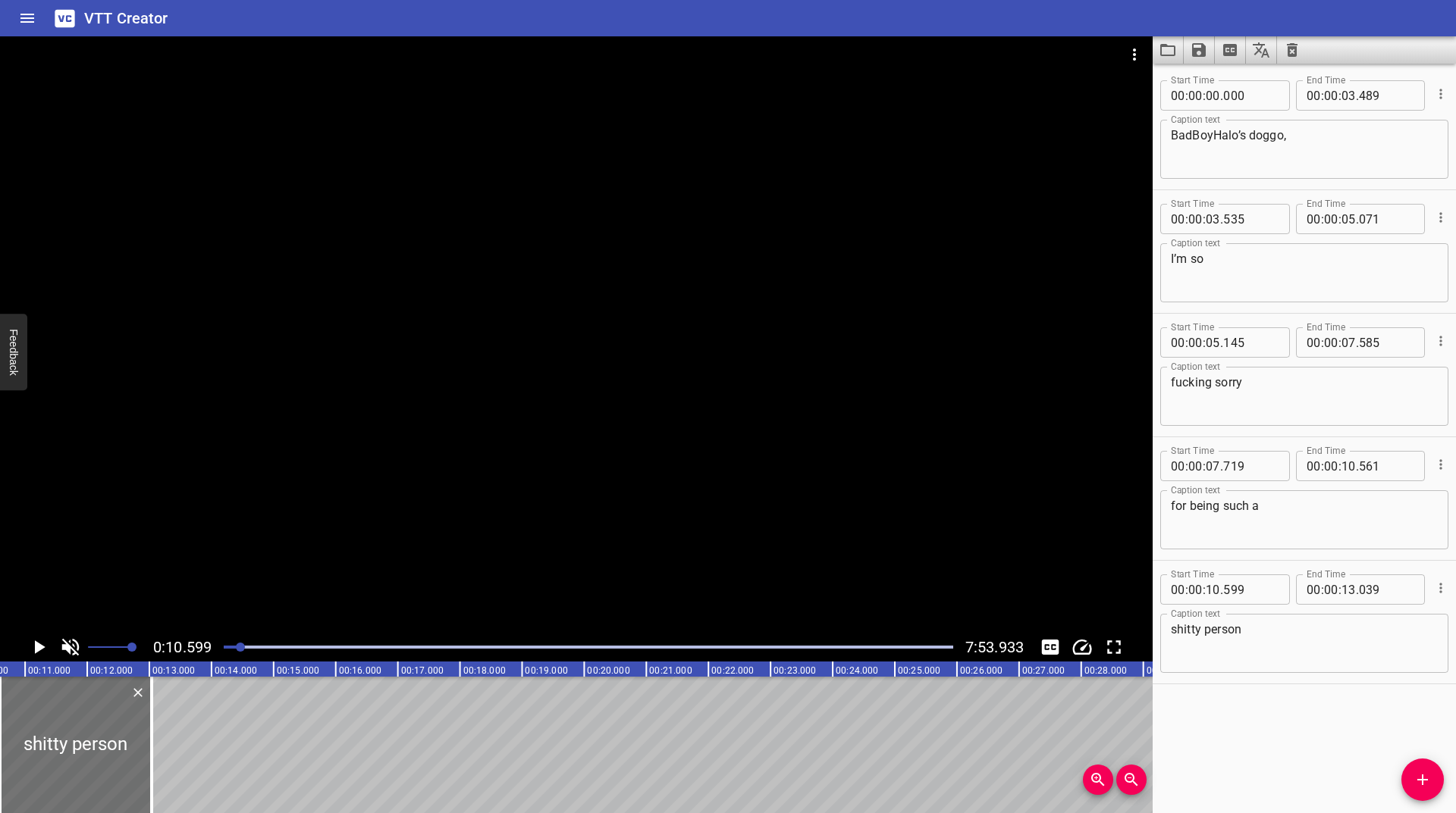
click at [40, 639] on icon "Play/Pause" at bounding box center [39, 647] width 23 height 23
click at [1419, 773] on icon "Add Cue" at bounding box center [1423, 780] width 18 height 18
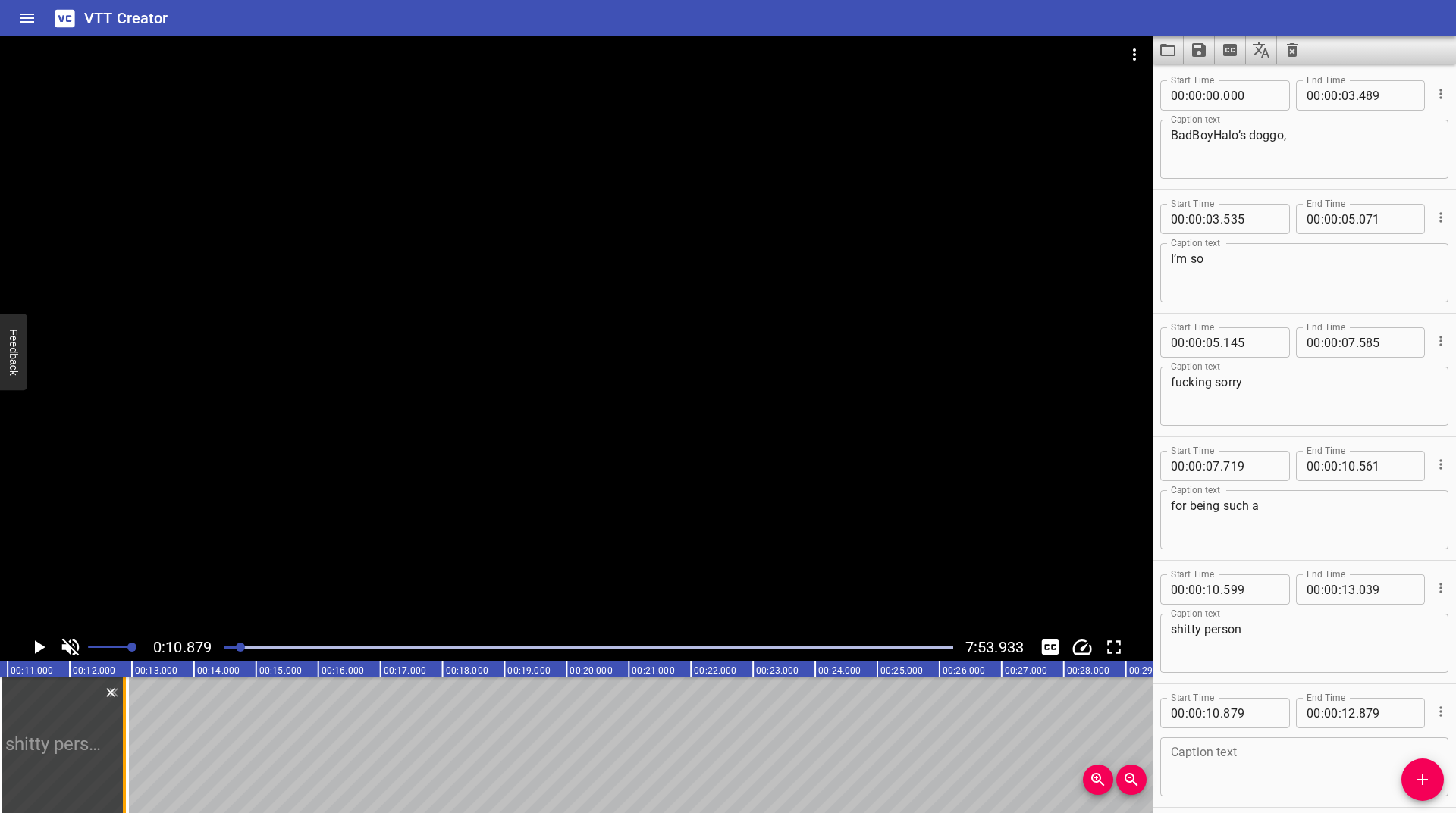
drag, startPoint x: 138, startPoint y: 728, endPoint x: 131, endPoint y: 735, distance: 9.9
type input "12"
type input "929"
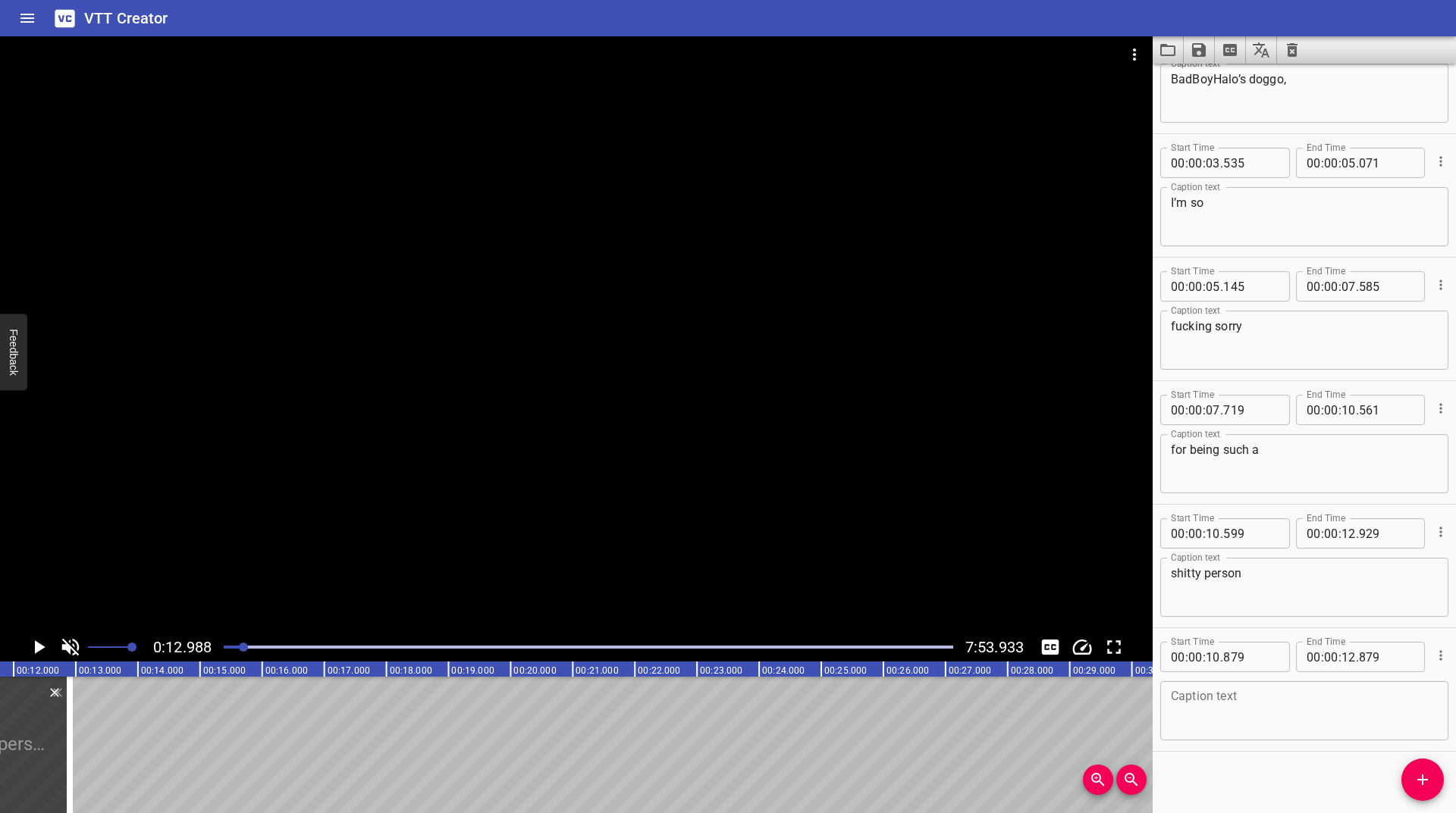
scroll to position [0, 807]
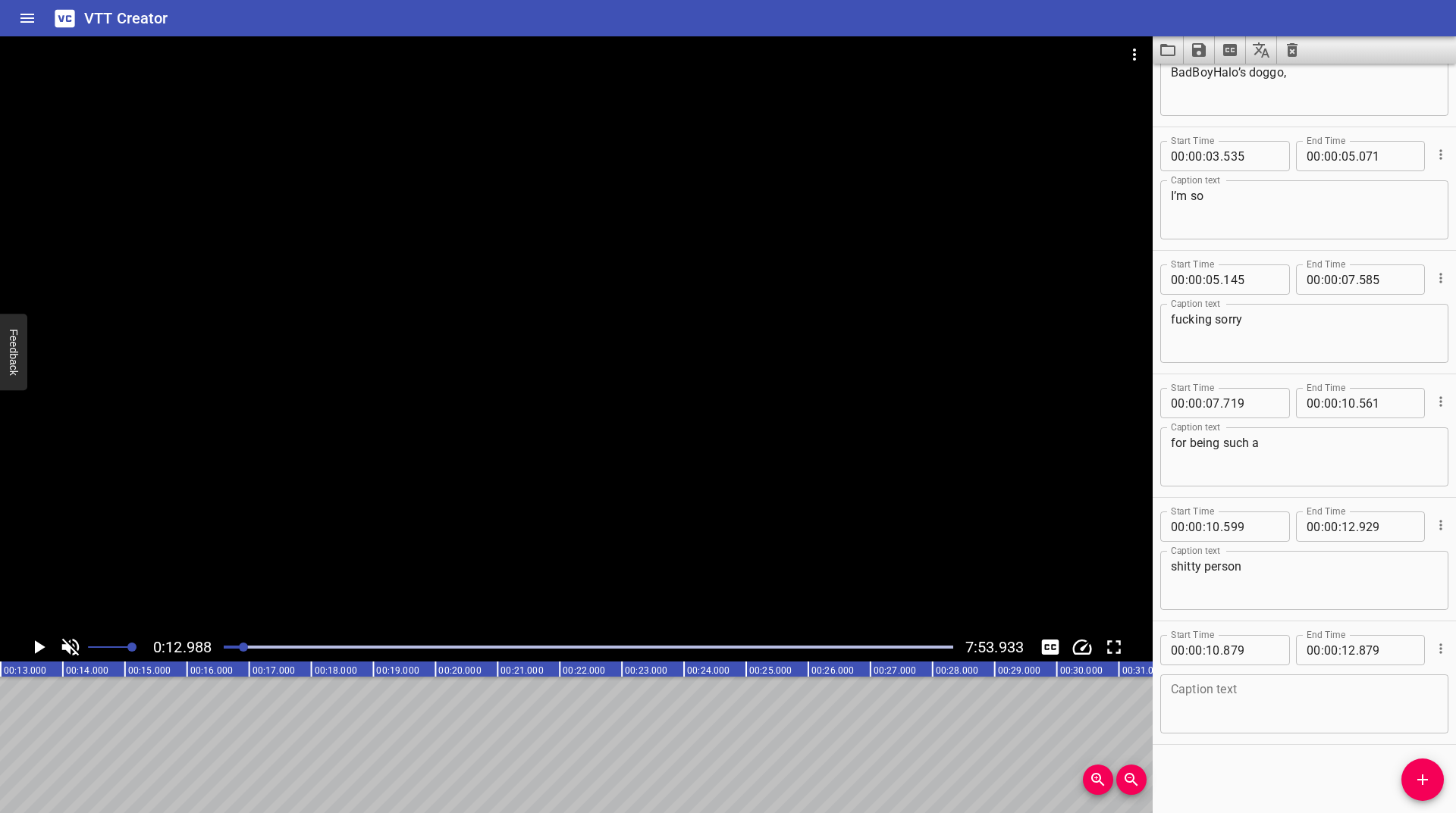
click at [1221, 727] on div "Caption text" at bounding box center [1305, 704] width 288 height 59
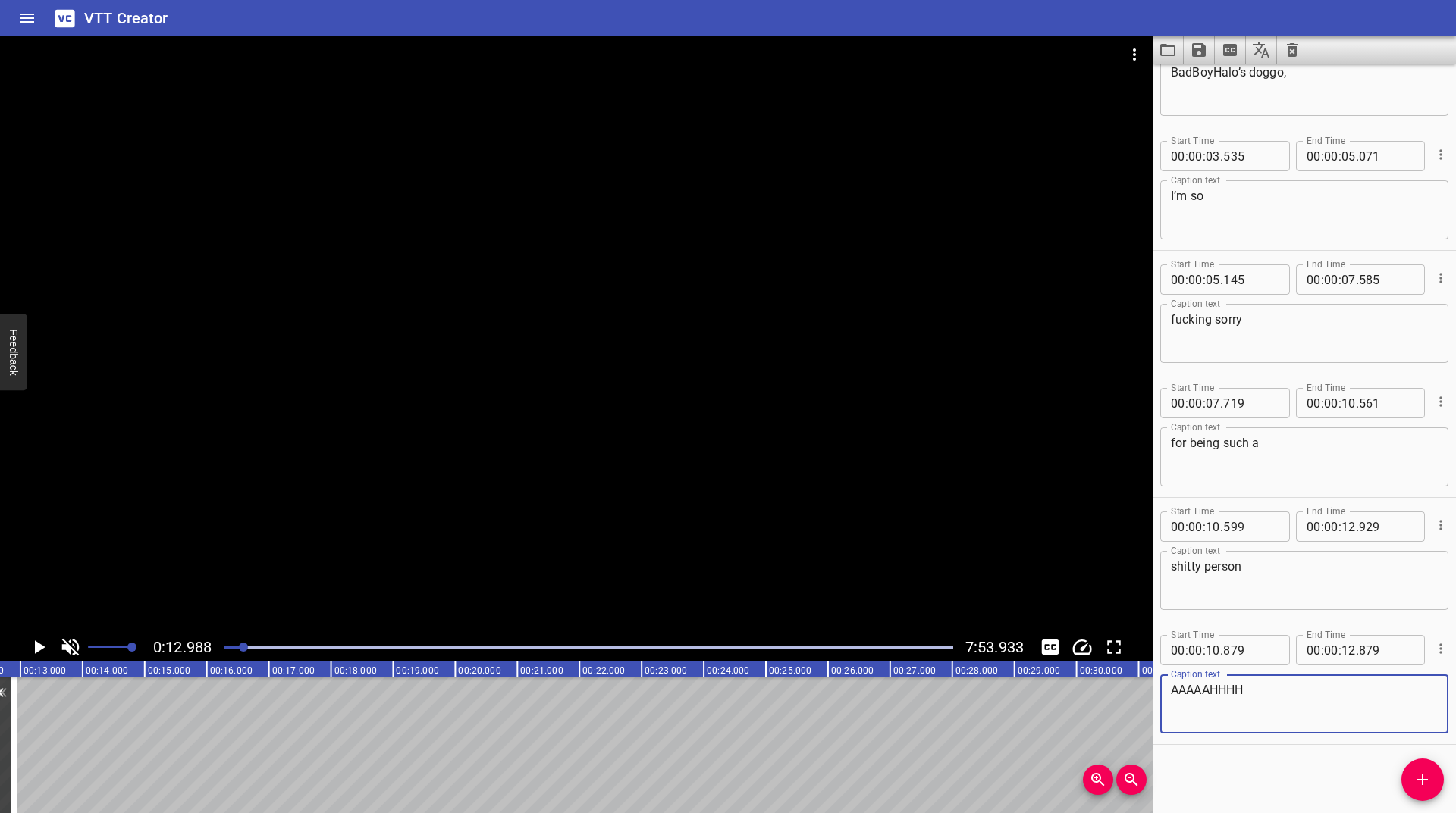
type textarea "AAAAAHHHH"
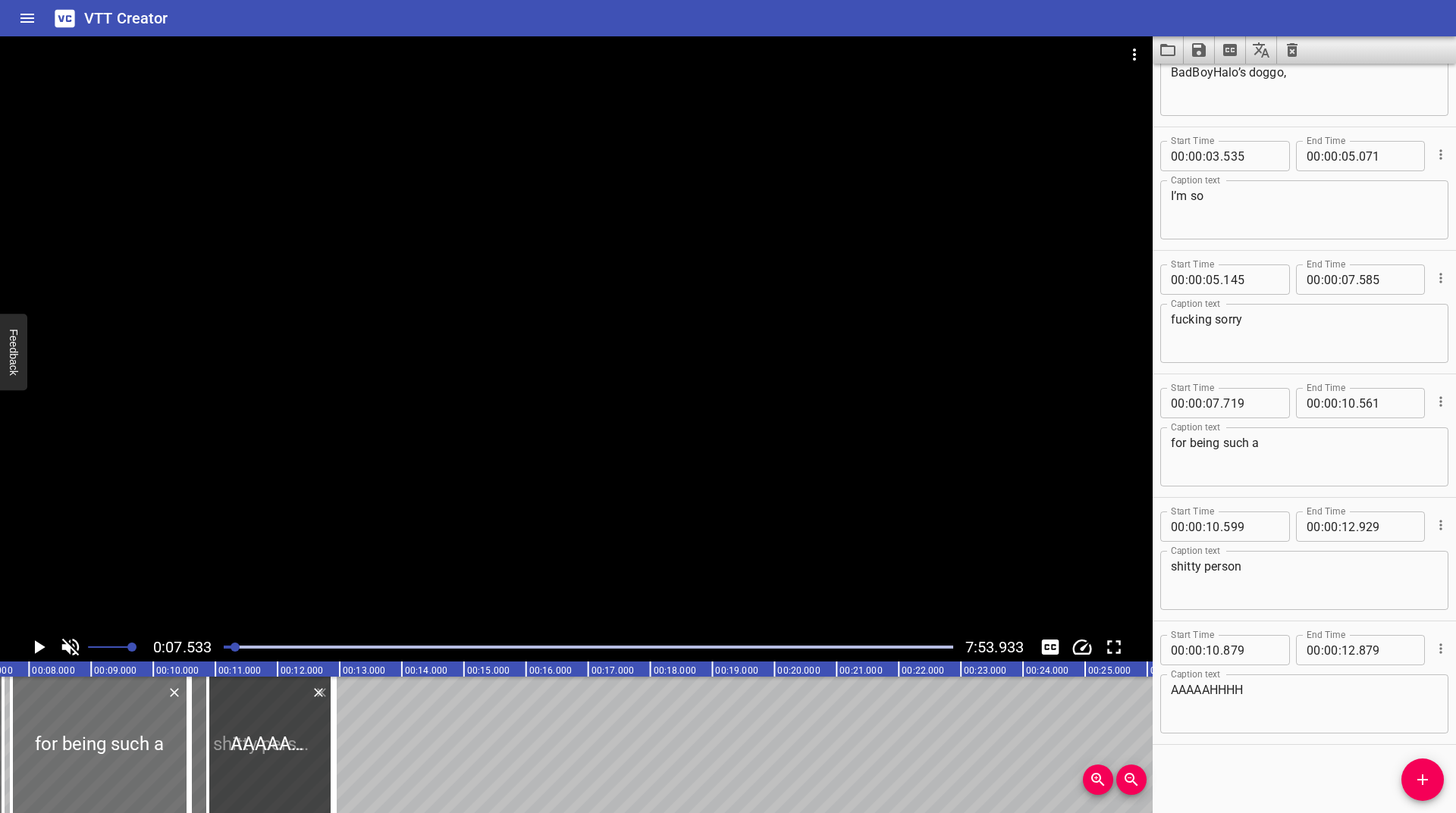
click at [41, 654] on icon "Play/Pause" at bounding box center [39, 647] width 23 height 23
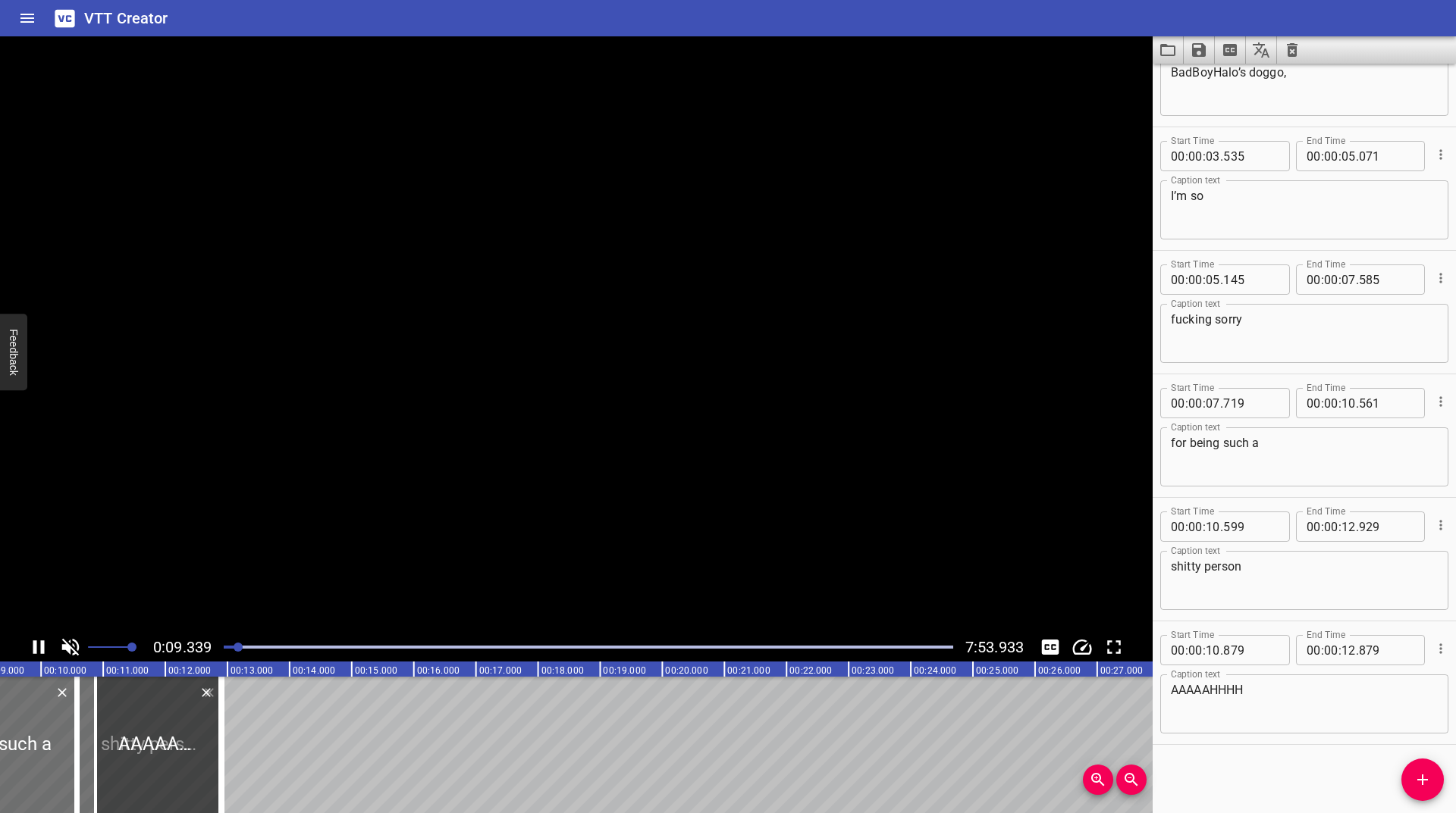
click at [41, 654] on icon "Play/Pause" at bounding box center [39, 647] width 23 height 23
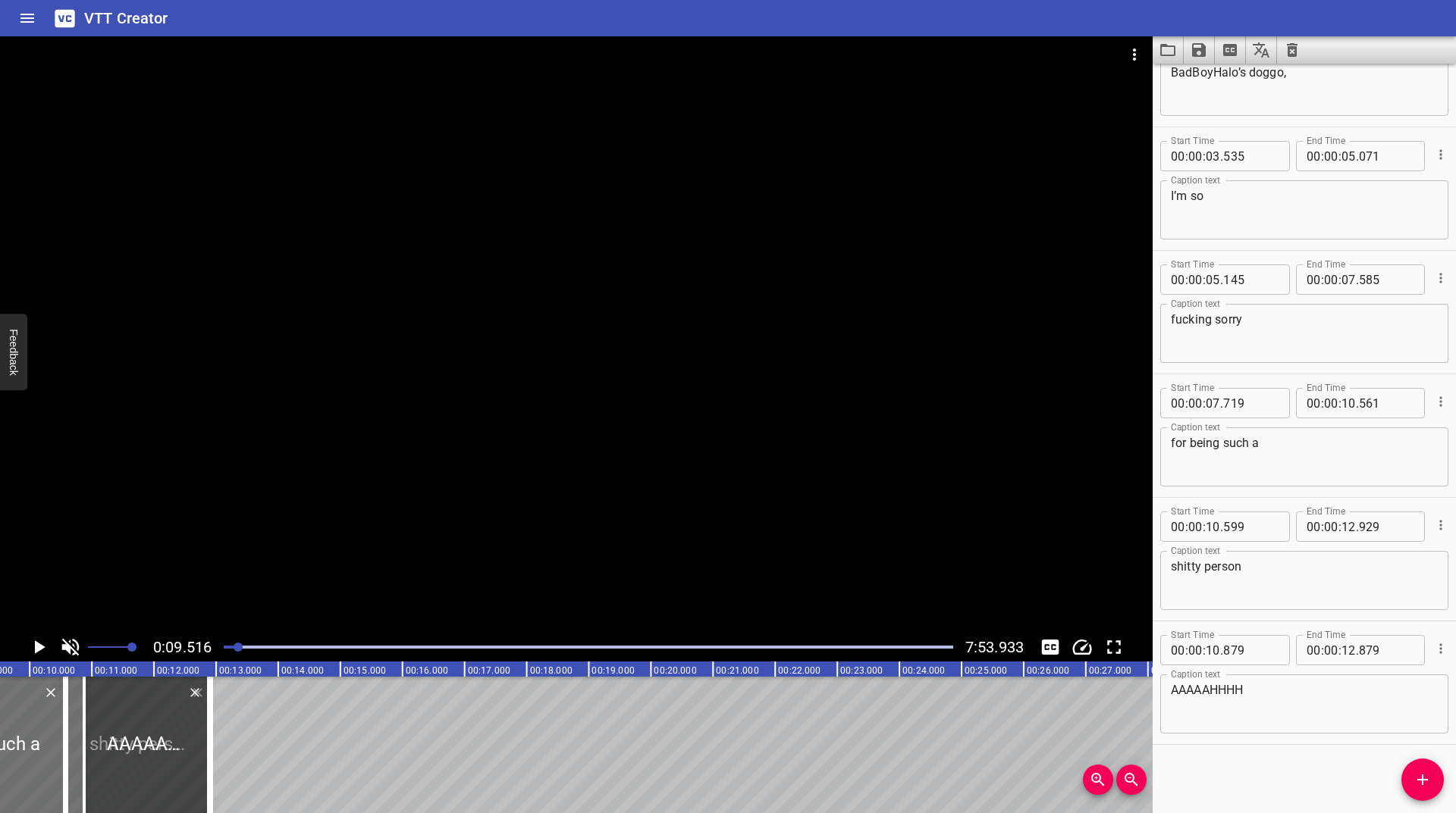
click at [41, 654] on icon "Play/Pause" at bounding box center [39, 647] width 23 height 23
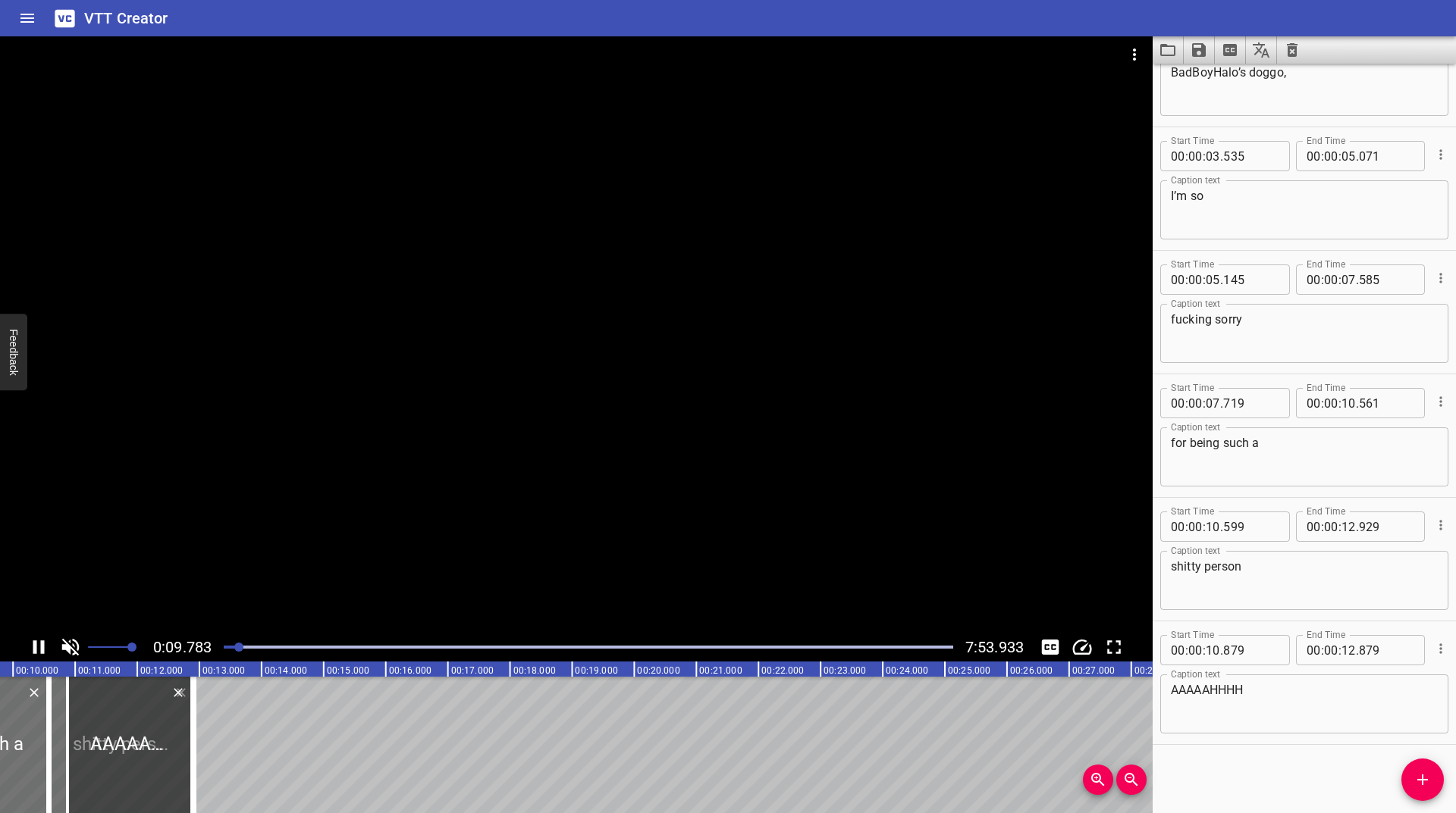
click at [41, 654] on icon "Play/Pause" at bounding box center [39, 647] width 23 height 23
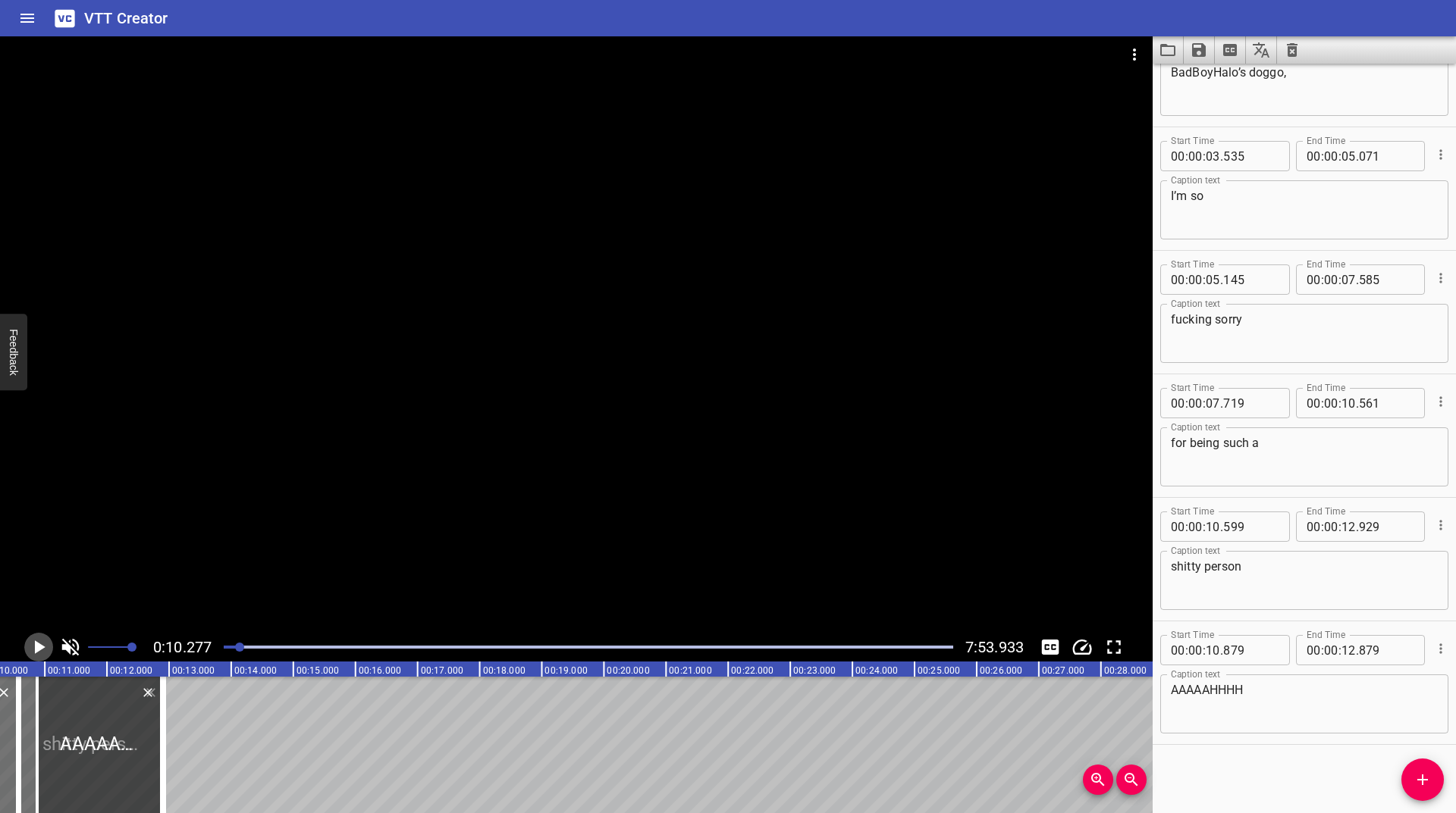
click at [41, 654] on icon "Play/Pause" at bounding box center [39, 647] width 23 height 23
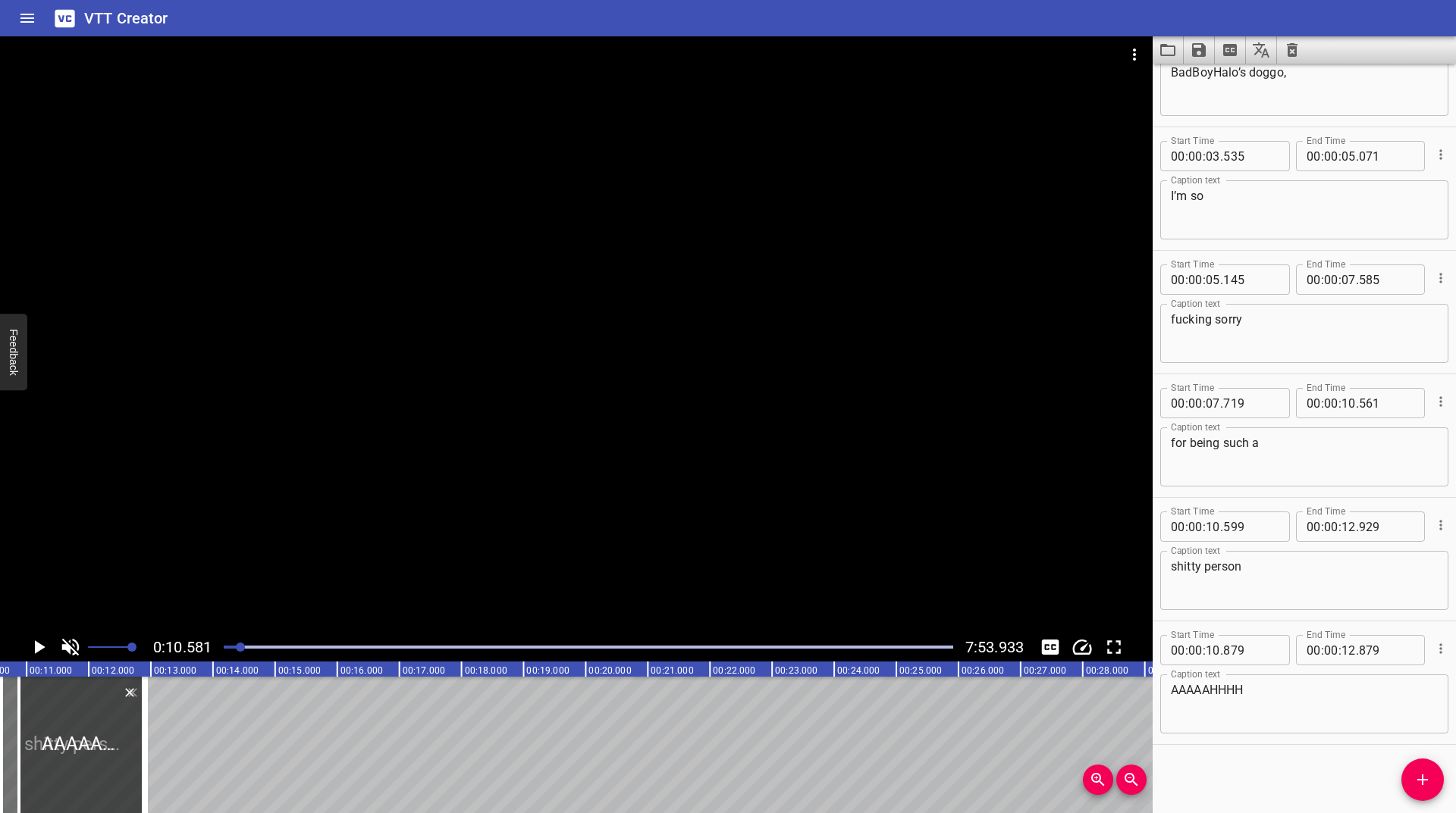
scroll to position [0, 657]
click at [41, 654] on icon "Play/Pause" at bounding box center [39, 647] width 23 height 23
click at [41, 655] on icon "Play/Pause" at bounding box center [39, 647] width 23 height 23
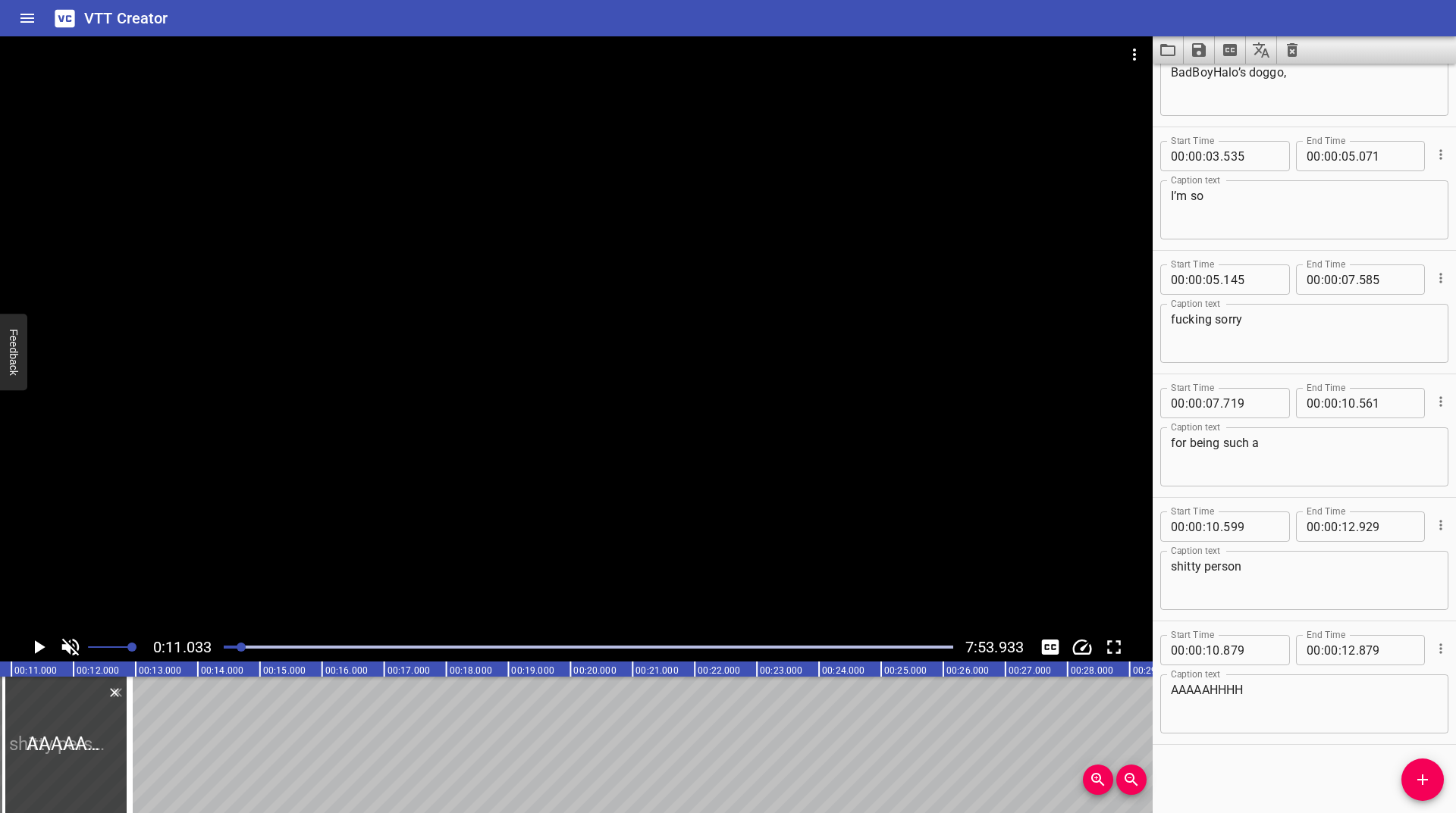
scroll to position [0, 685]
click at [41, 647] on icon "Play/Pause" at bounding box center [40, 647] width 10 height 14
click at [41, 647] on icon "Play/Pause" at bounding box center [39, 647] width 11 height 14
click at [41, 647] on icon "Play/Pause" at bounding box center [40, 647] width 10 height 14
click at [41, 647] on icon "Play/Pause" at bounding box center [39, 647] width 11 height 14
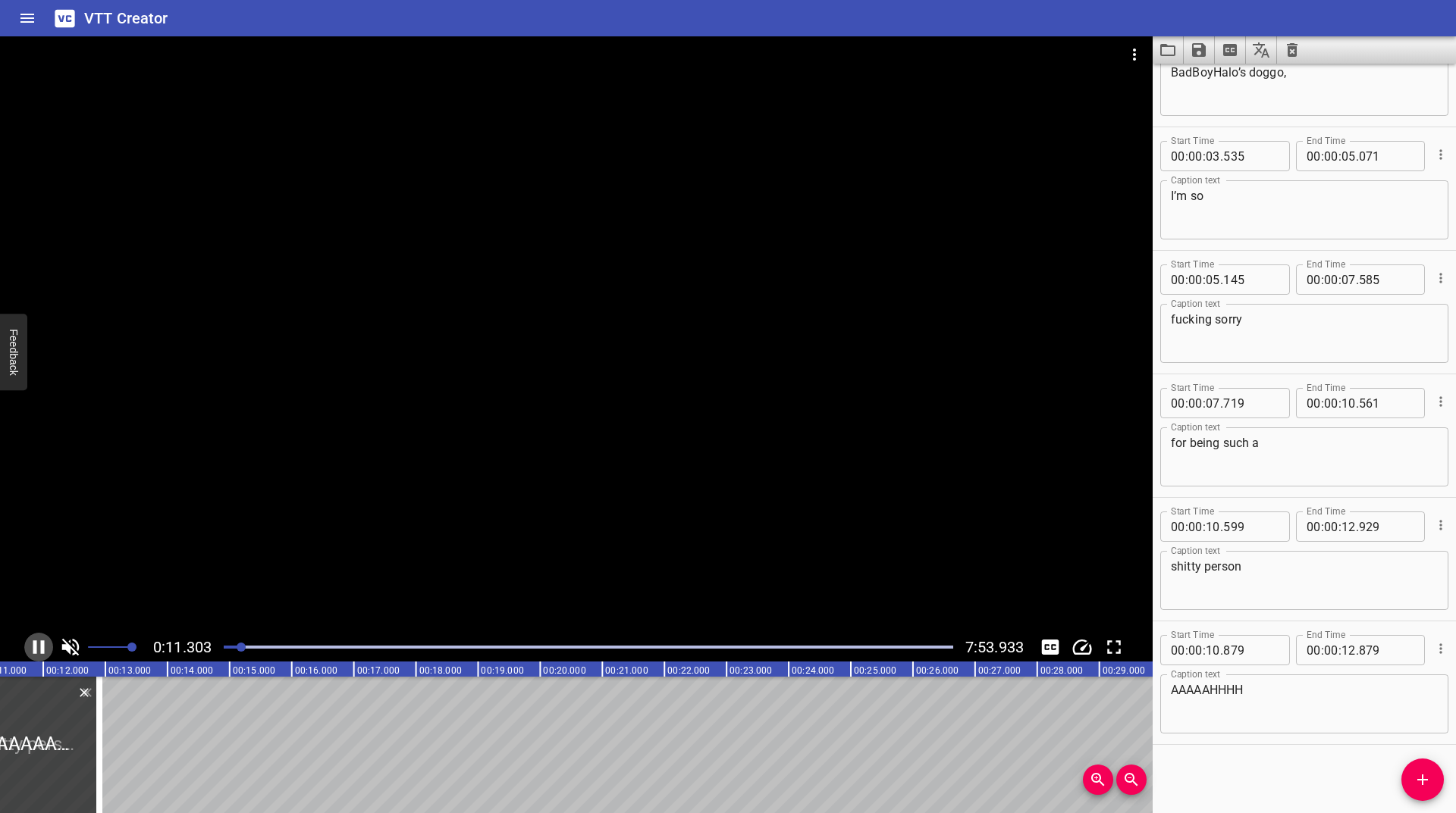
scroll to position [0, 716]
click at [41, 647] on icon "Play/Pause" at bounding box center [40, 647] width 10 height 14
click at [41, 647] on icon "Play/Pause" at bounding box center [39, 647] width 11 height 14
click at [41, 647] on icon "Play/Pause" at bounding box center [40, 647] width 10 height 14
click at [41, 647] on icon "Play/Pause" at bounding box center [39, 647] width 11 height 14
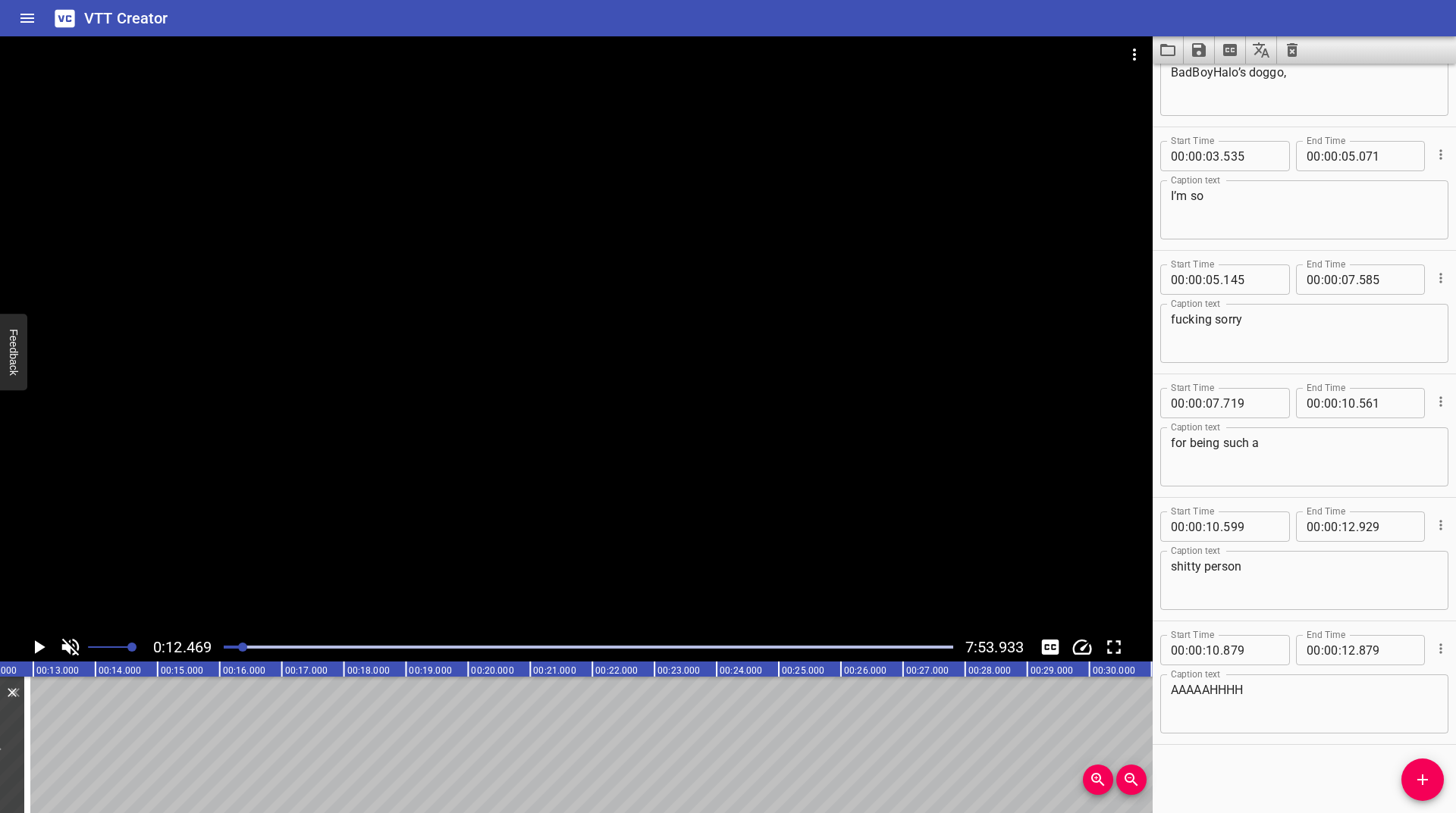
click at [41, 647] on icon "Play/Pause" at bounding box center [40, 647] width 10 height 14
click at [41, 647] on icon "Play/Pause" at bounding box center [39, 647] width 11 height 14
click at [41, 647] on icon "Play/Pause" at bounding box center [40, 647] width 10 height 14
click at [41, 647] on icon "Play/Pause" at bounding box center [39, 647] width 11 height 14
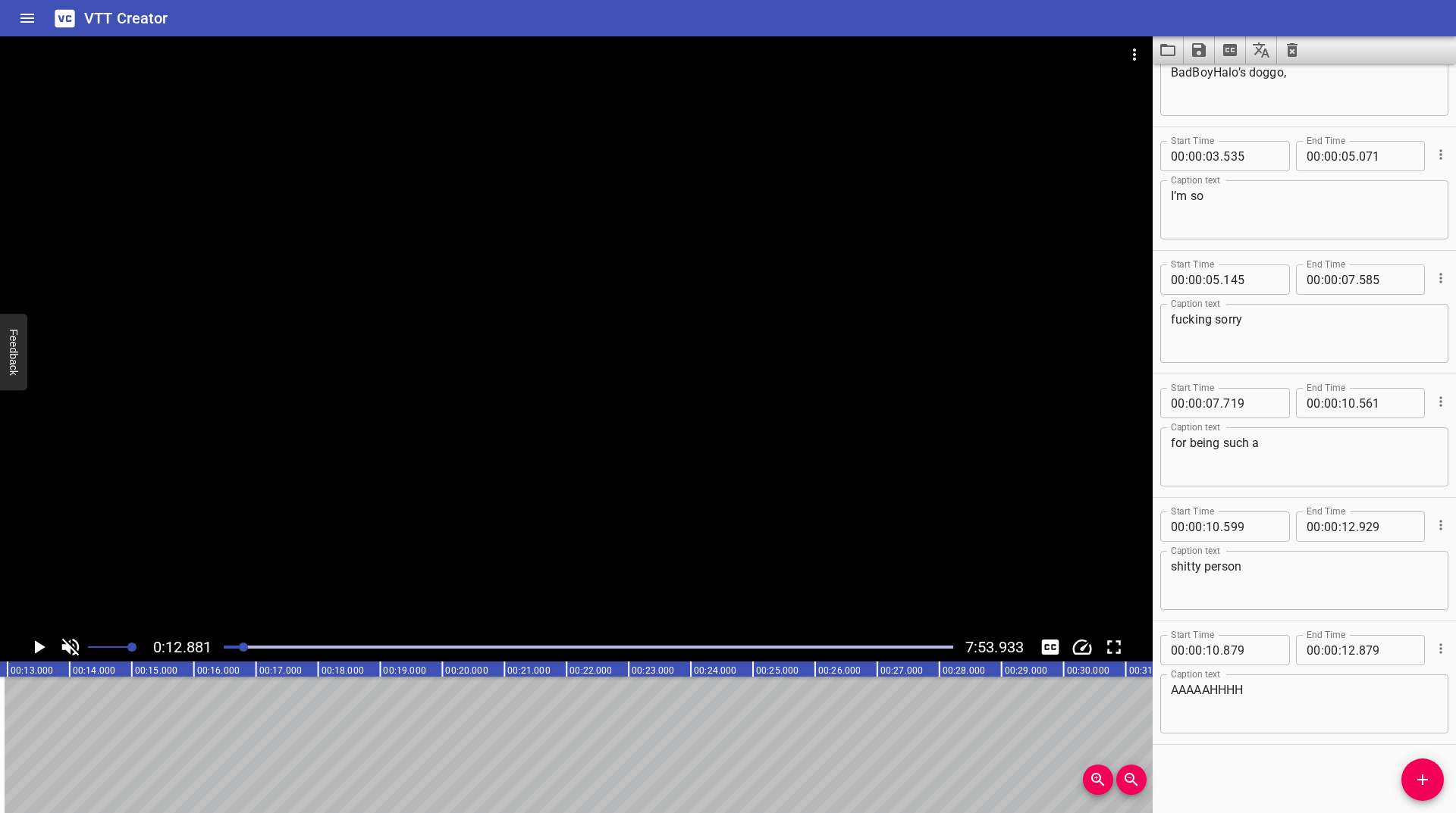
click at [41, 647] on icon "Play/Pause" at bounding box center [40, 647] width 10 height 14
click at [41, 647] on icon "Play/Pause" at bounding box center [39, 647] width 11 height 14
click at [1424, 785] on icon "Add Cue" at bounding box center [1423, 780] width 18 height 18
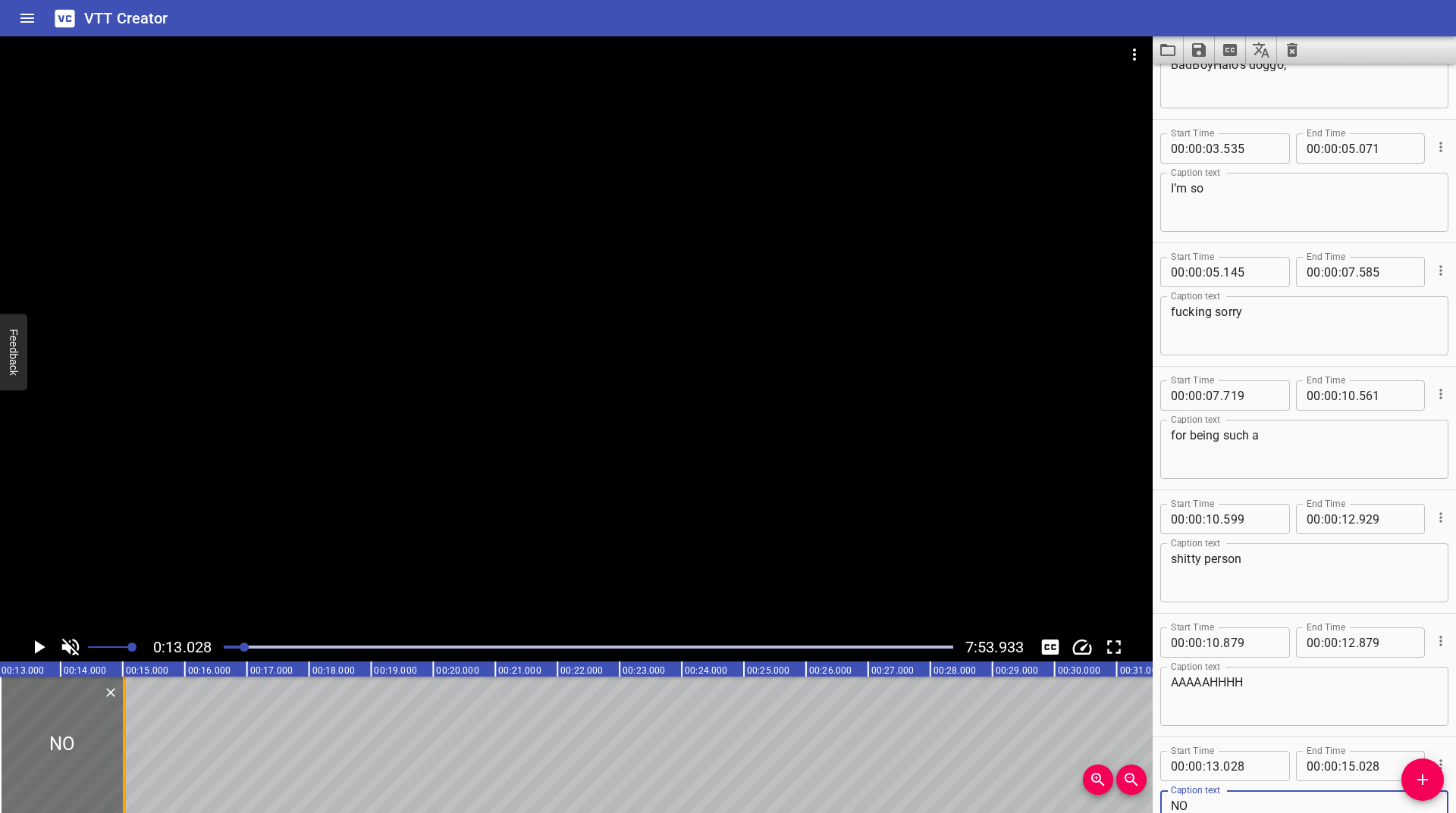
type textarea "NO"
drag, startPoint x: 123, startPoint y: 740, endPoint x: 70, endPoint y: 741, distance: 53.0
click at [70, 741] on div at bounding box center [71, 745] width 3 height 137
type input "14"
type input "185"
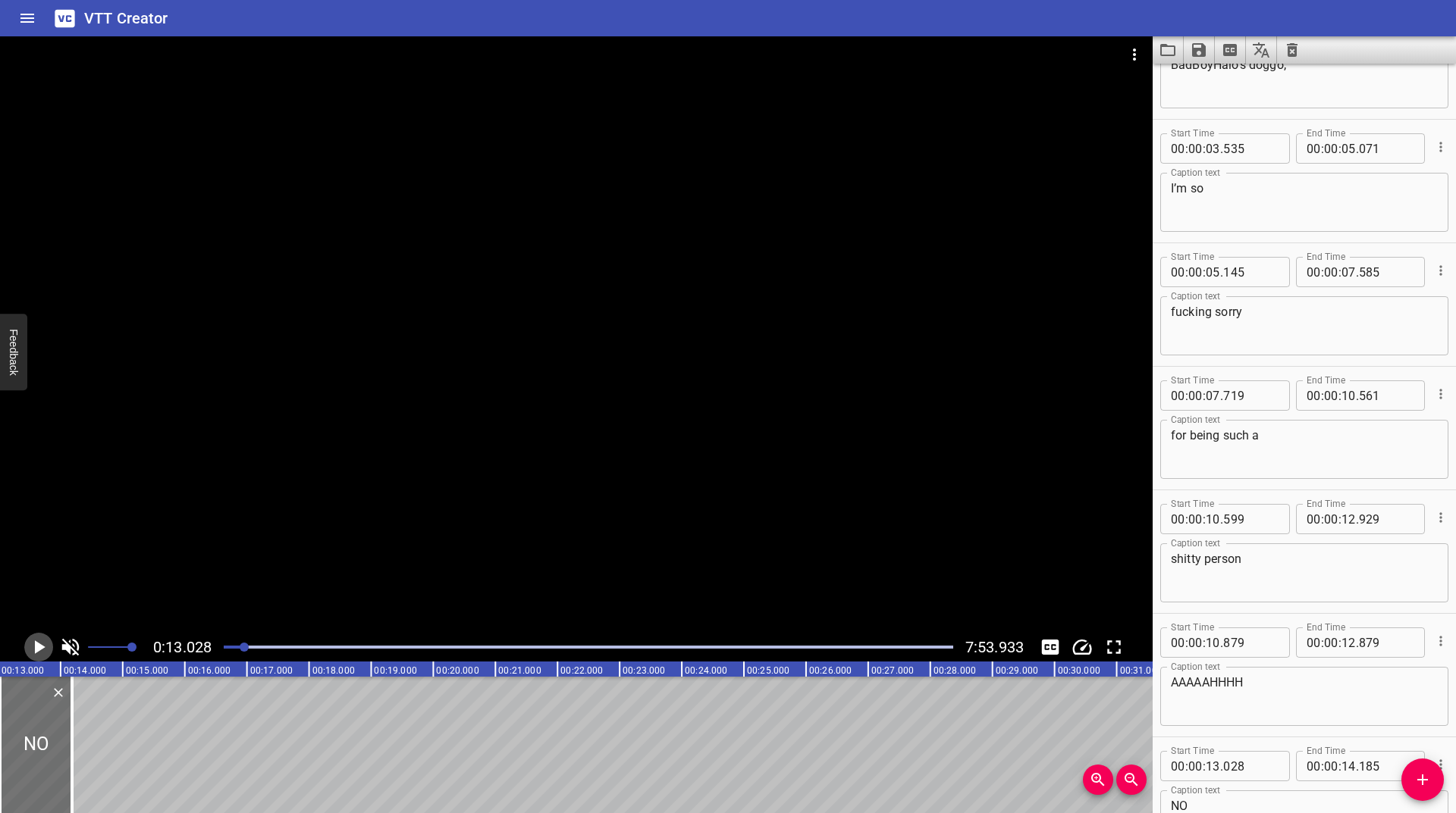
click at [41, 640] on icon "Play/Pause" at bounding box center [39, 647] width 23 height 23
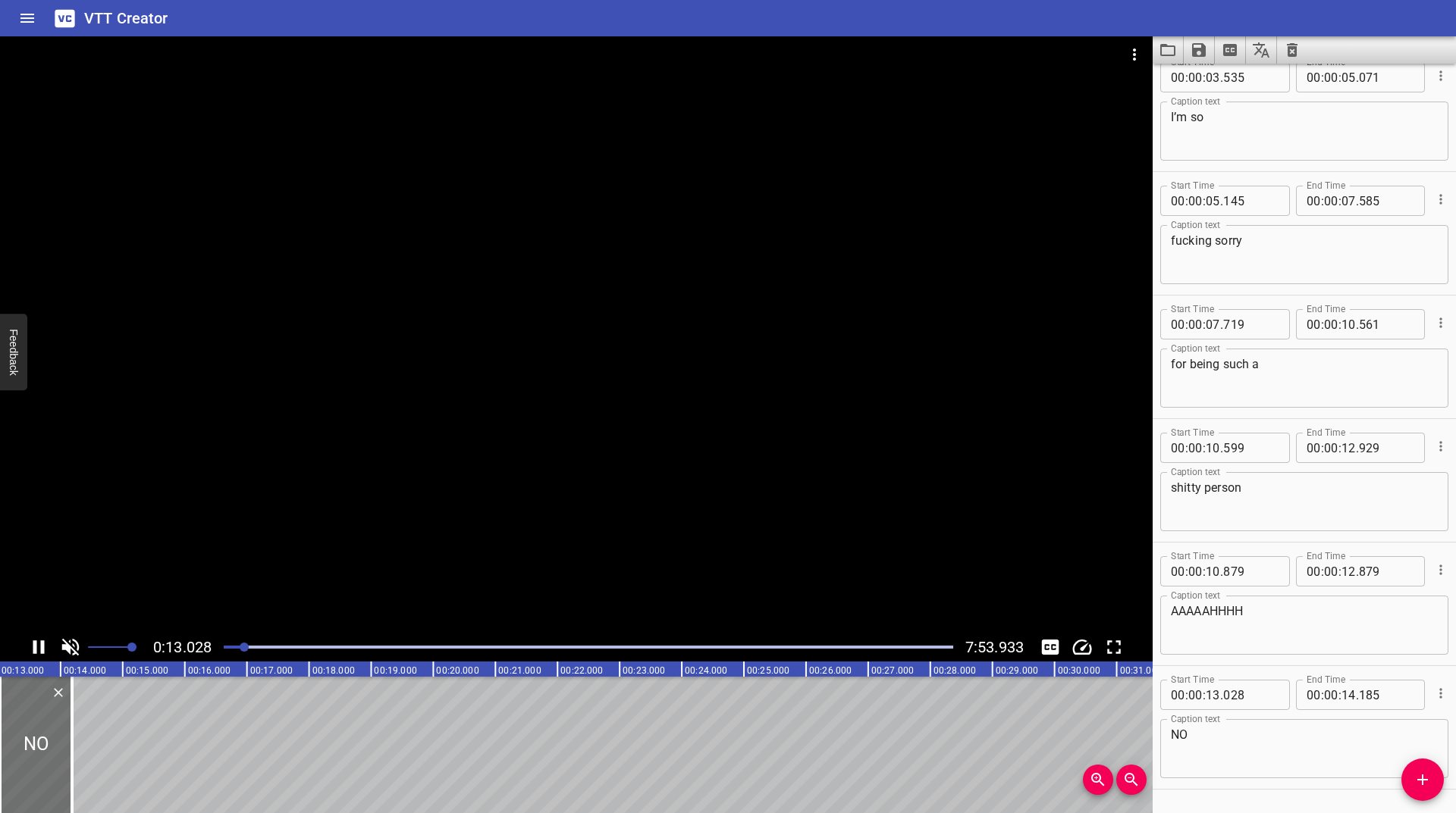
scroll to position [186, 0]
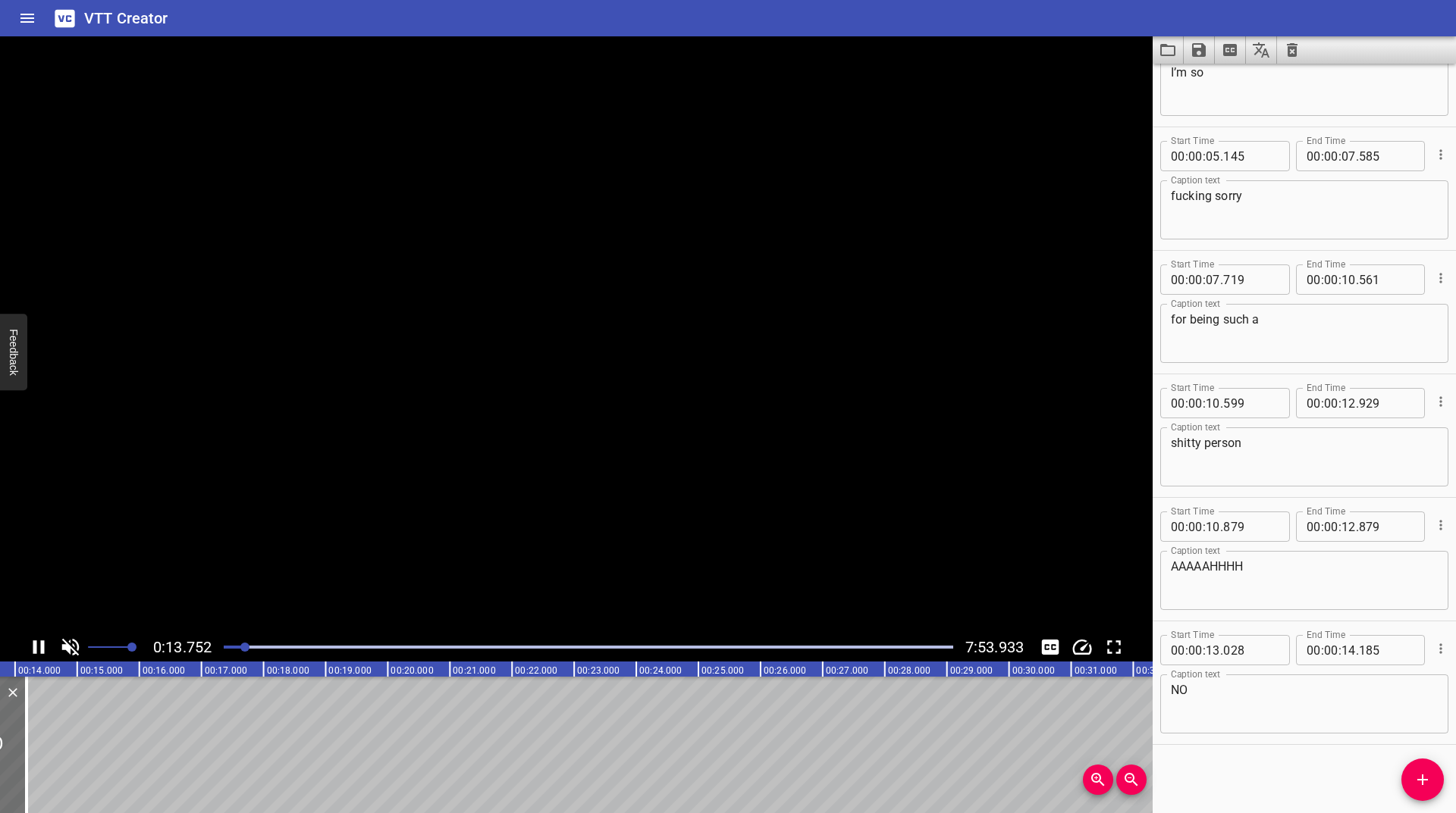
click at [40, 640] on icon "Play/Pause" at bounding box center [39, 647] width 23 height 23
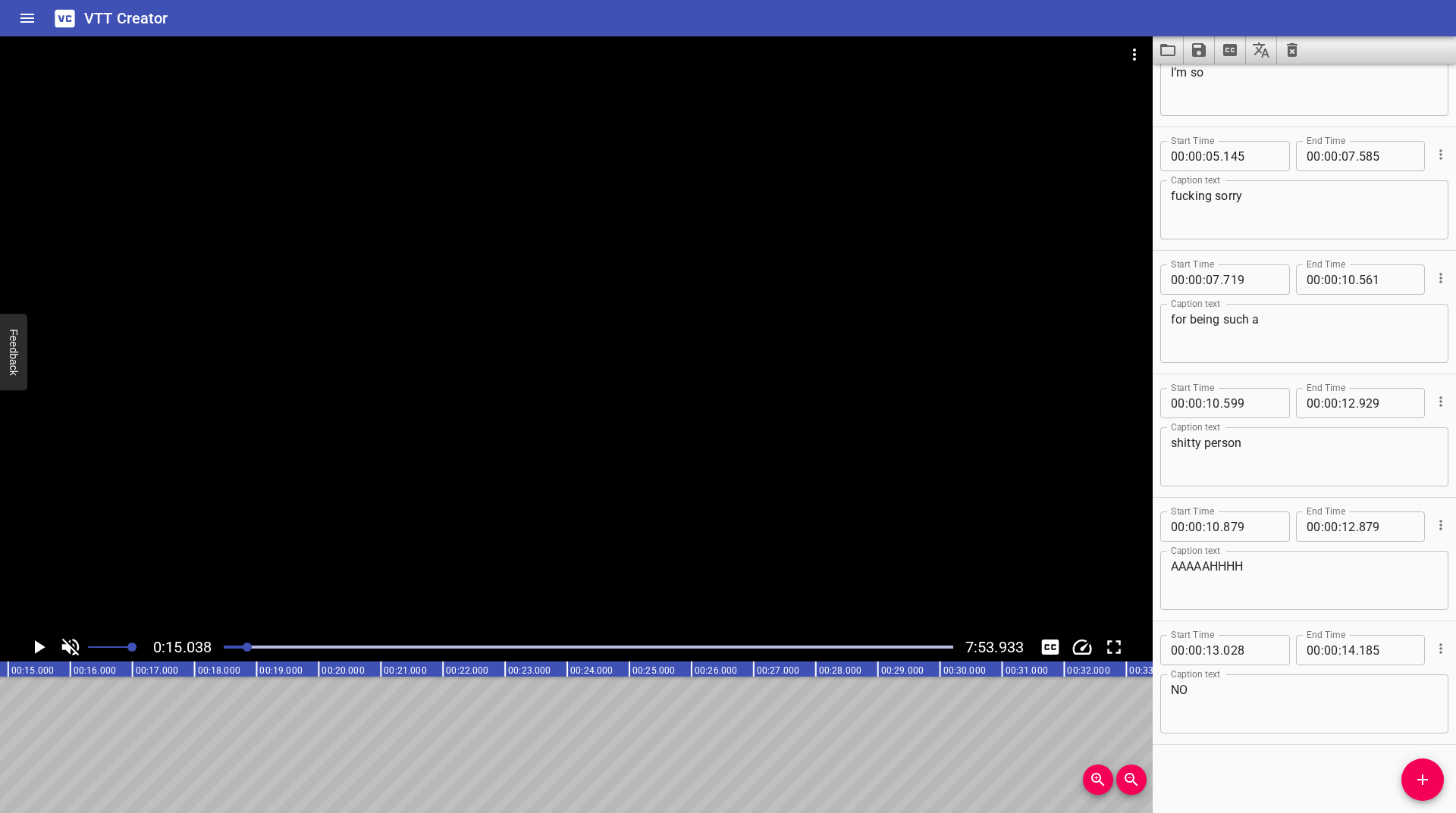
scroll to position [0, 934]
click at [1411, 778] on span "Add Cue" at bounding box center [1423, 780] width 42 height 18
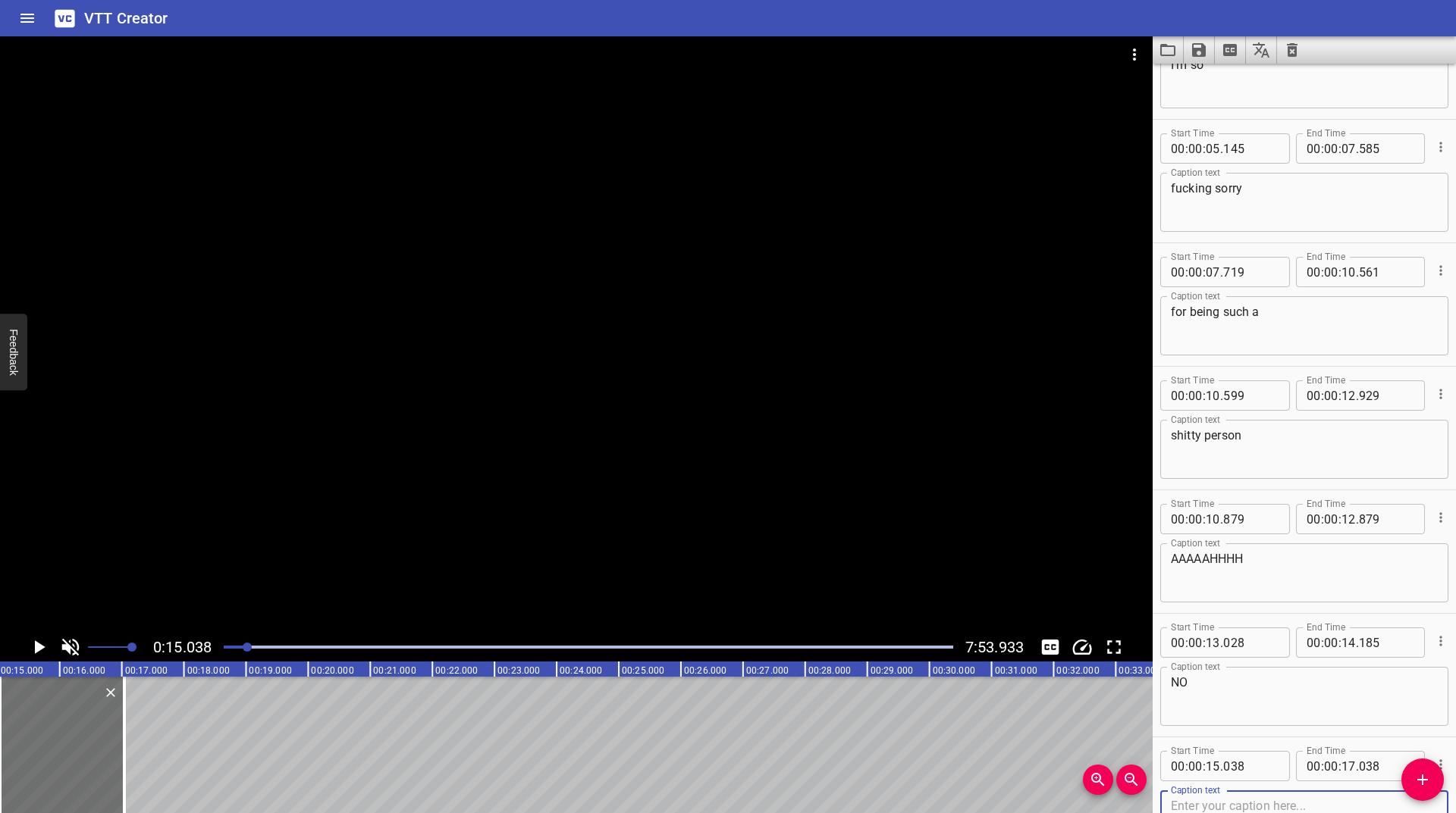
scroll to position [310, 0]
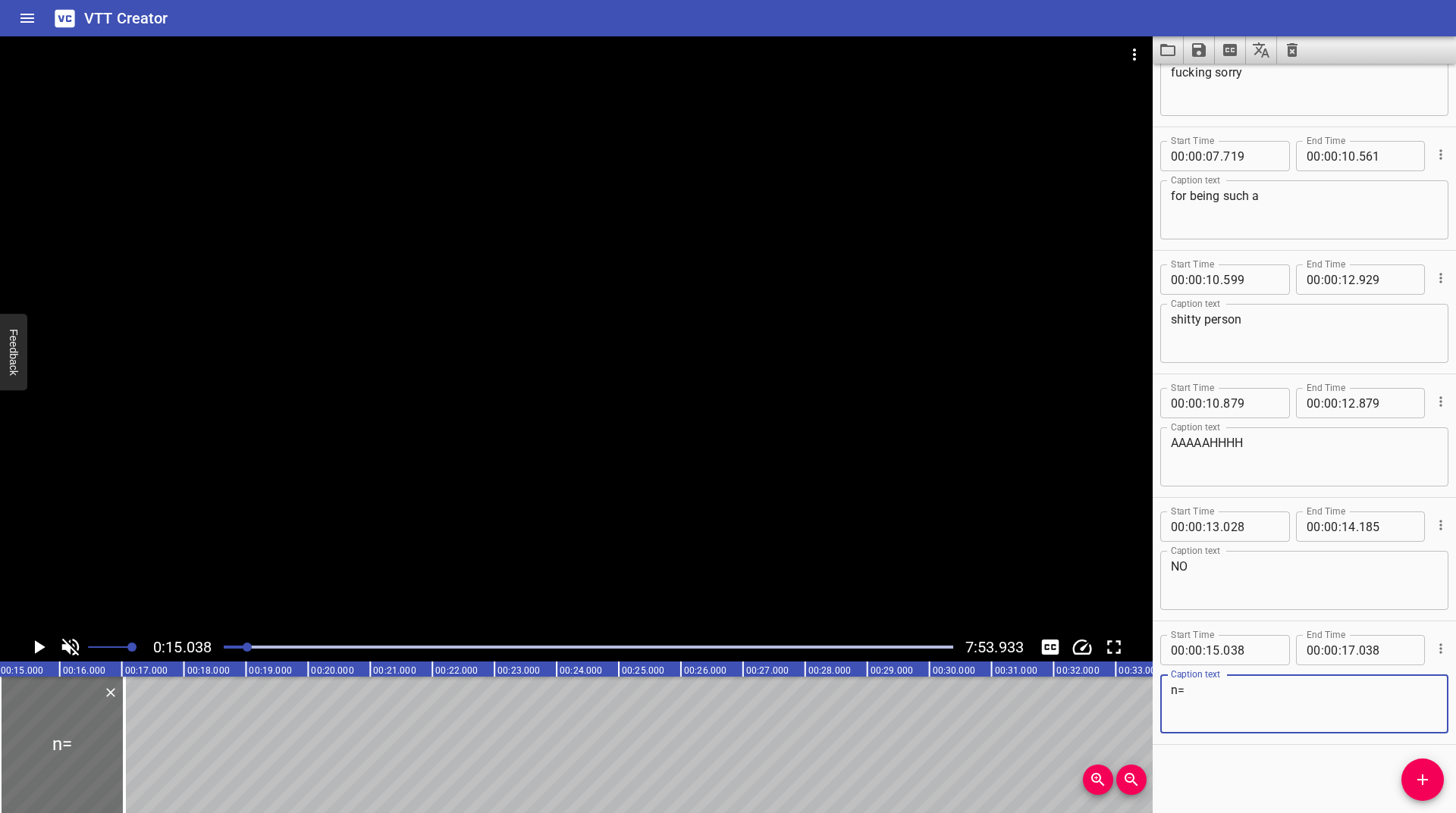
type textarea "n"
type textarea "NOO"
drag, startPoint x: 125, startPoint y: 760, endPoint x: 87, endPoint y: 765, distance: 38.3
click at [87, 765] on div at bounding box center [86, 745] width 3 height 137
type input "16"
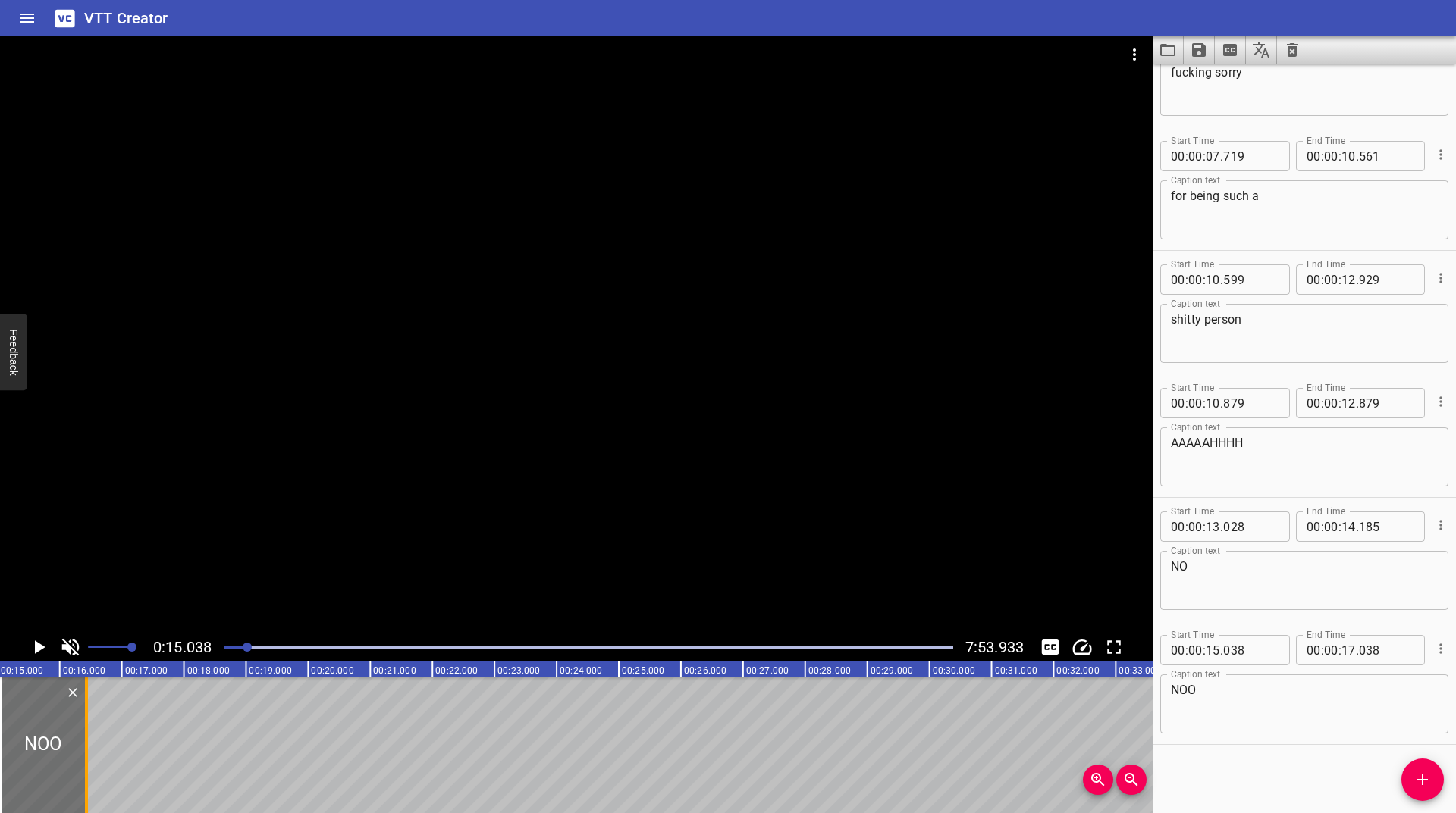
type input "428"
click at [40, 646] on icon "Play/Pause" at bounding box center [40, 647] width 10 height 14
click at [40, 646] on icon "Play/Pause" at bounding box center [39, 647] width 23 height 23
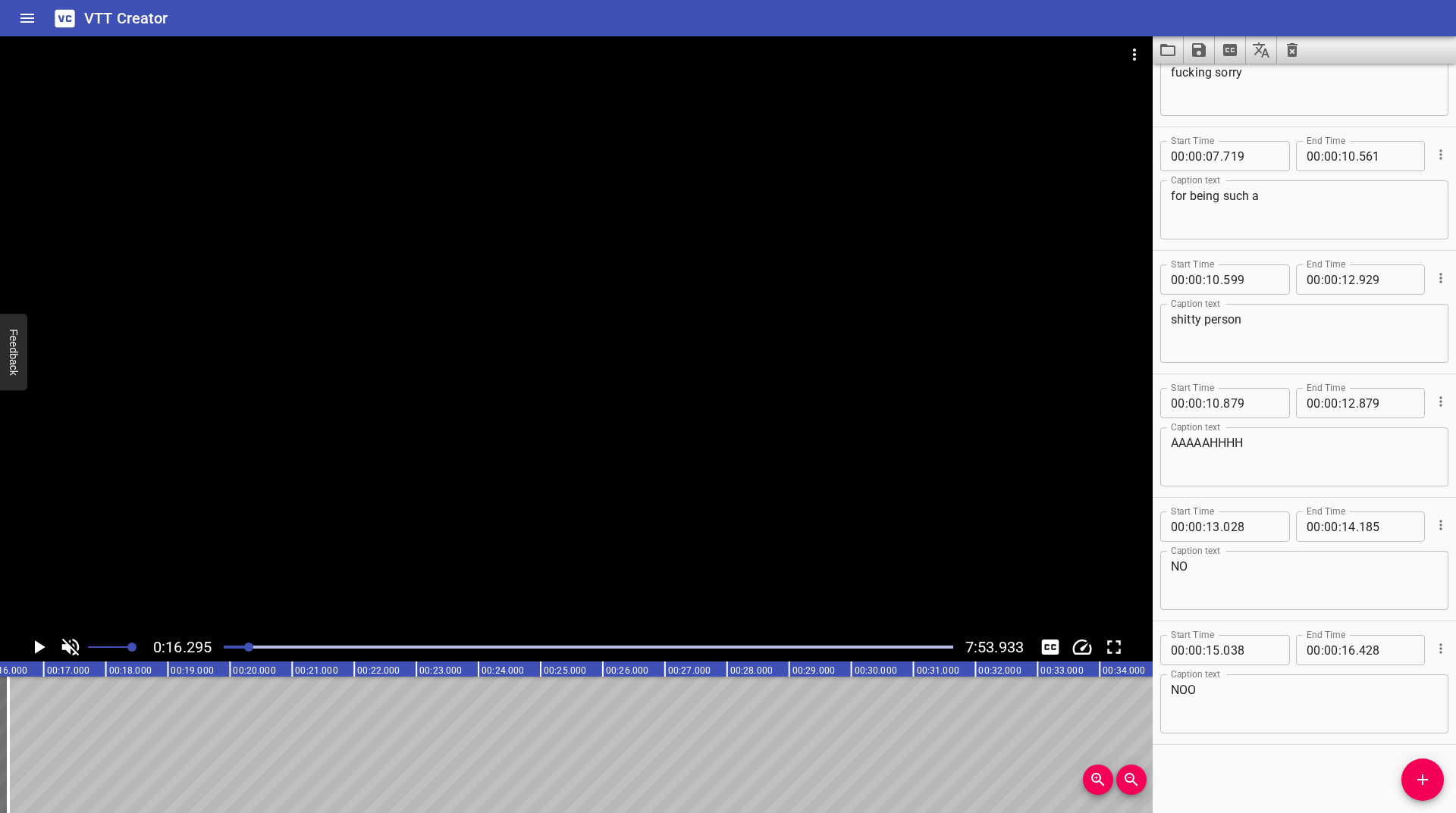
click at [40, 646] on icon "Play/Pause" at bounding box center [40, 647] width 10 height 14
click at [40, 646] on icon "Play/Pause" at bounding box center [39, 647] width 23 height 23
click at [1413, 782] on span "Add Cue" at bounding box center [1423, 780] width 42 height 18
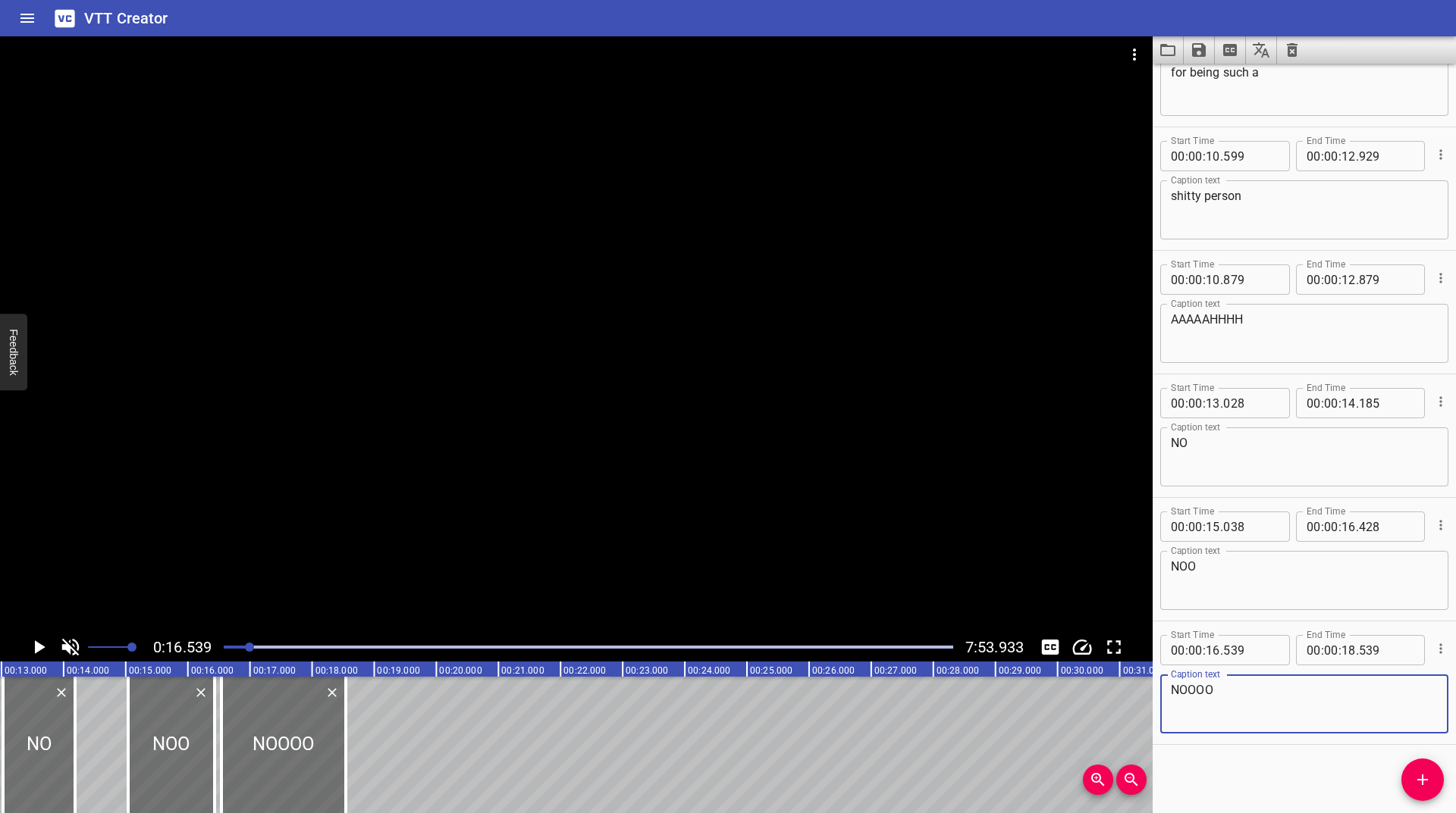
scroll to position [0, 726]
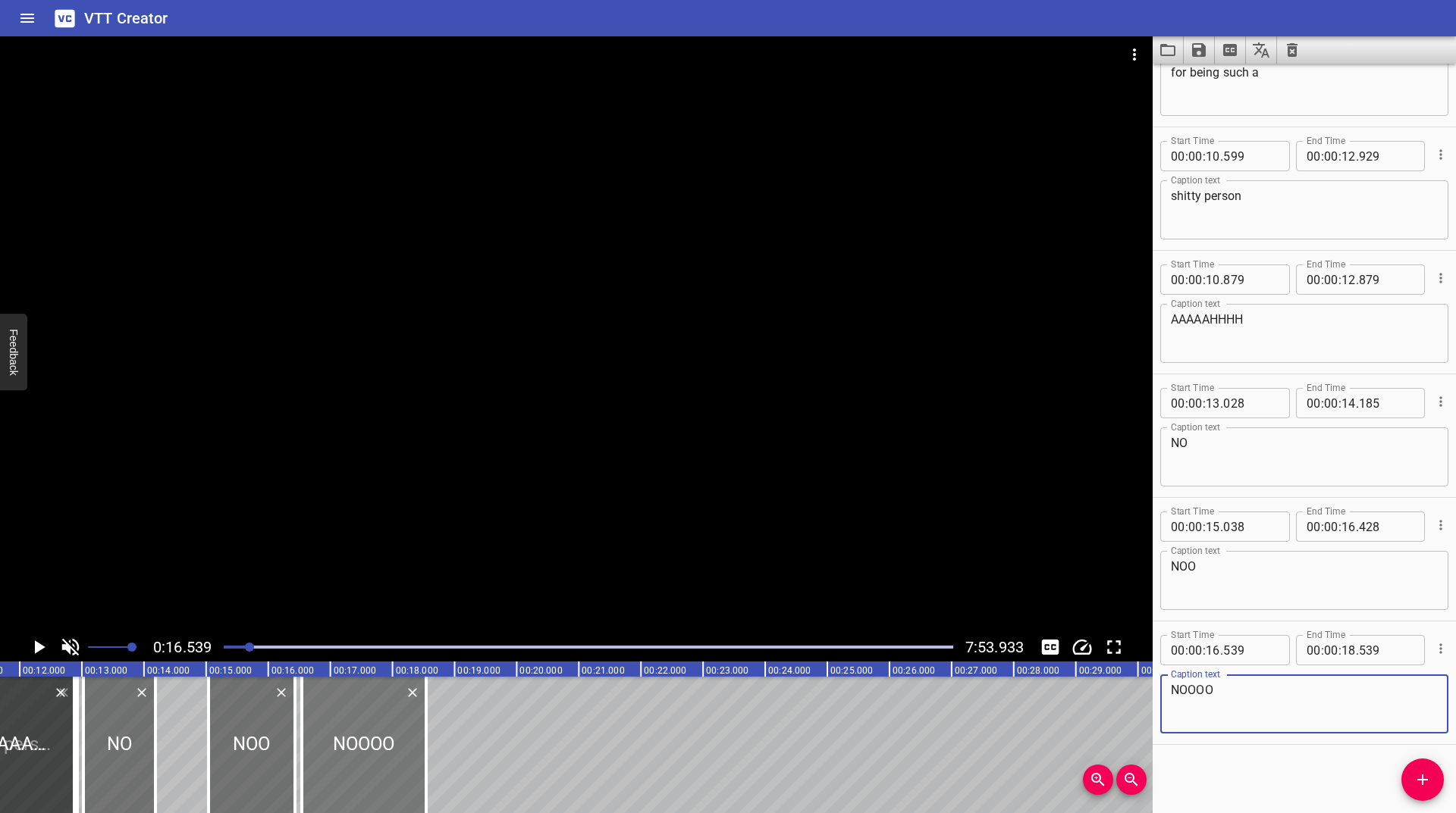
type textarea "NOOOO"
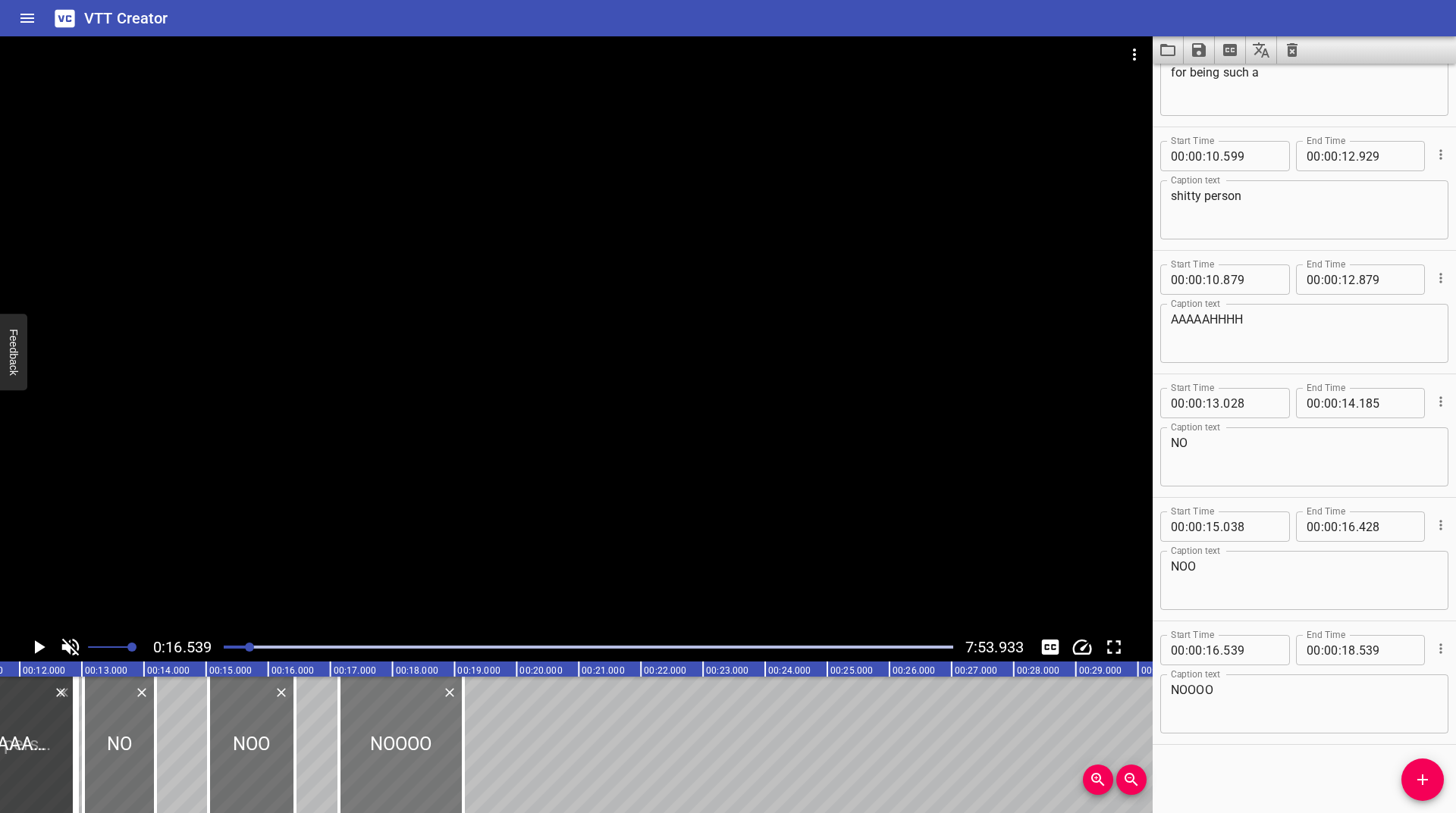
drag, startPoint x: 370, startPoint y: 762, endPoint x: 406, endPoint y: 742, distance: 41.2
click at [406, 742] on div at bounding box center [401, 745] width 125 height 137
type input "17"
type input "137"
type input "19"
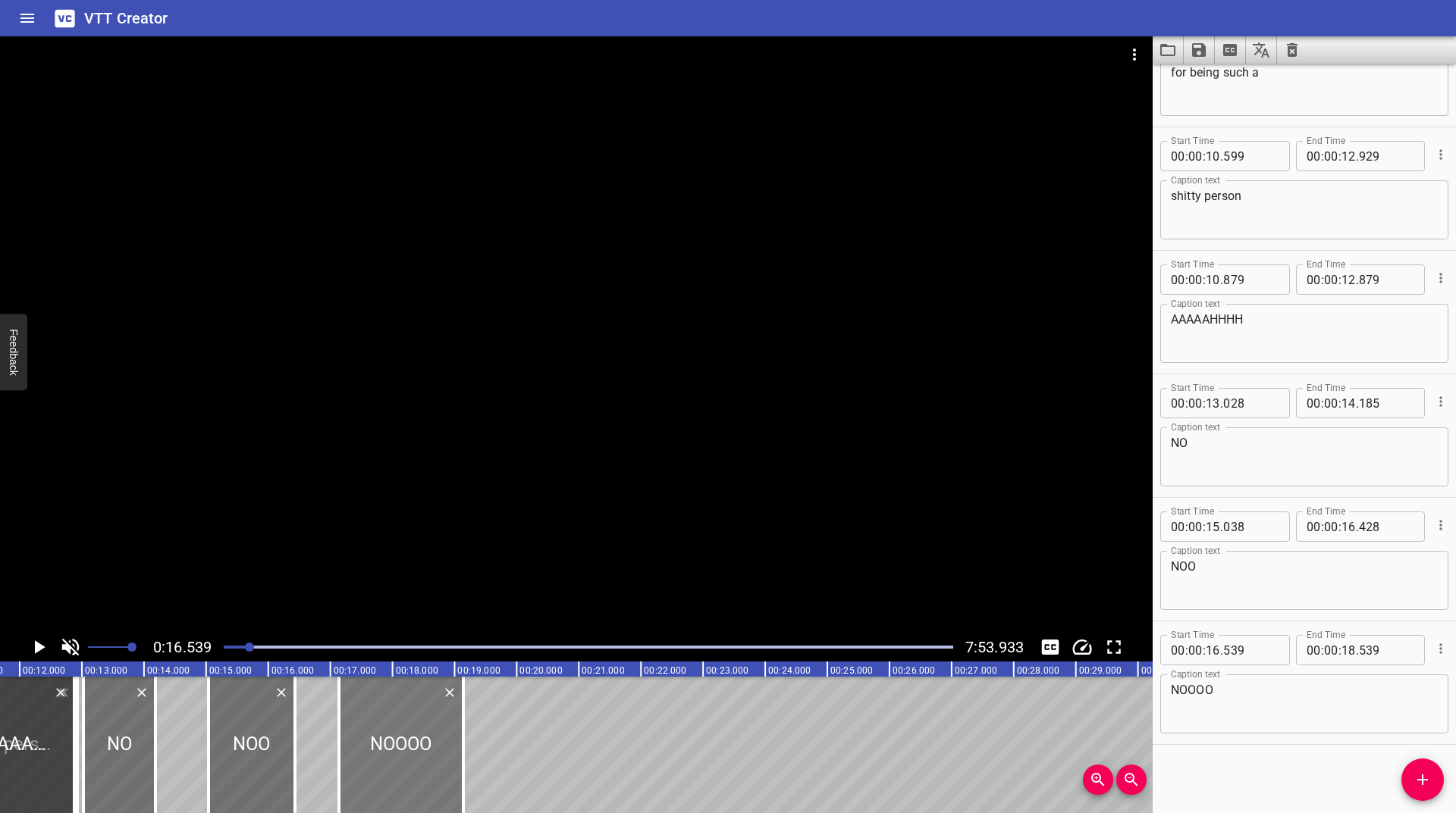
type input "137"
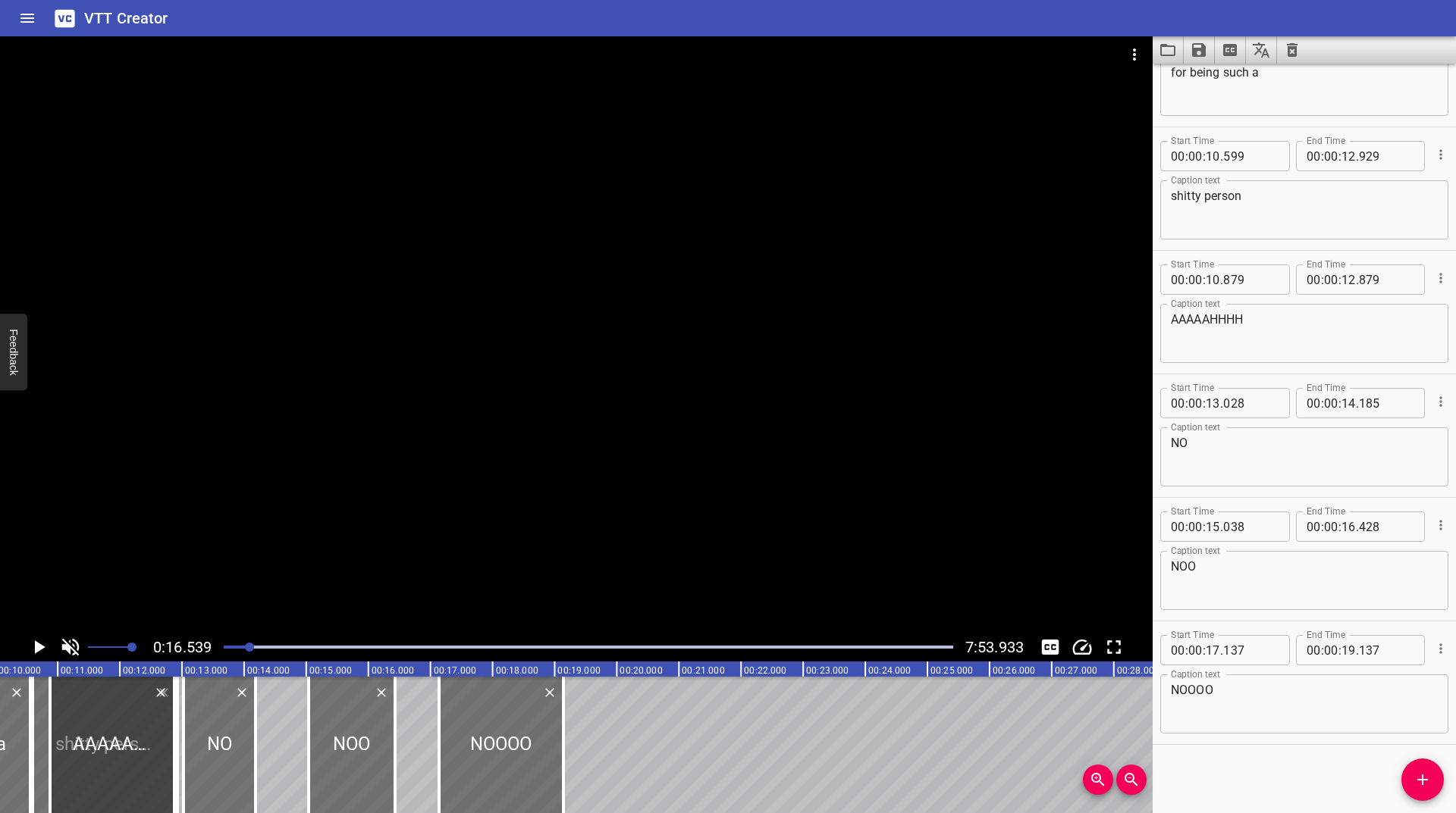
scroll to position [0, 605]
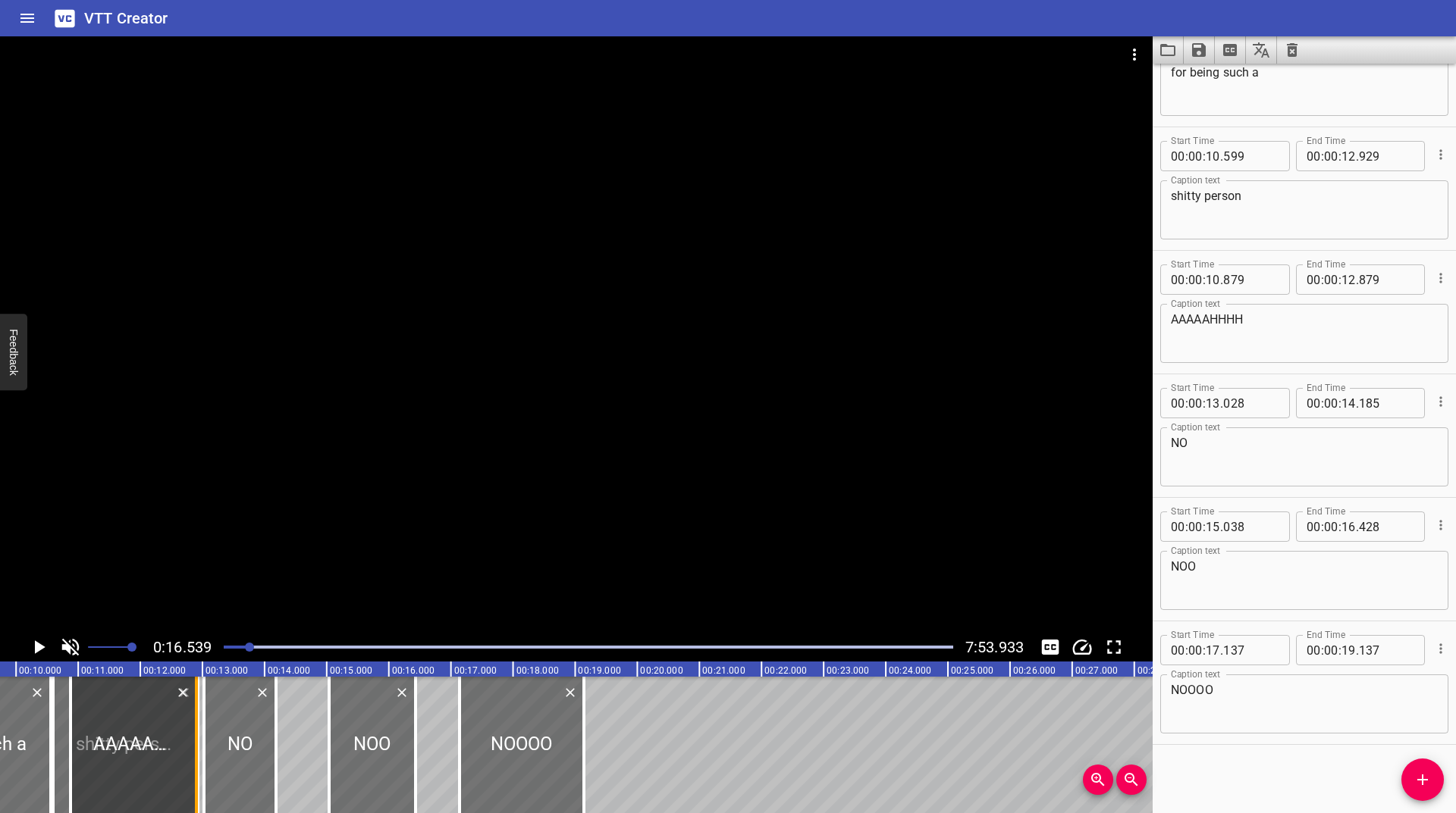
click at [195, 730] on div at bounding box center [196, 745] width 3 height 137
type input "903"
click at [246, 650] on div at bounding box center [249, 647] width 9 height 9
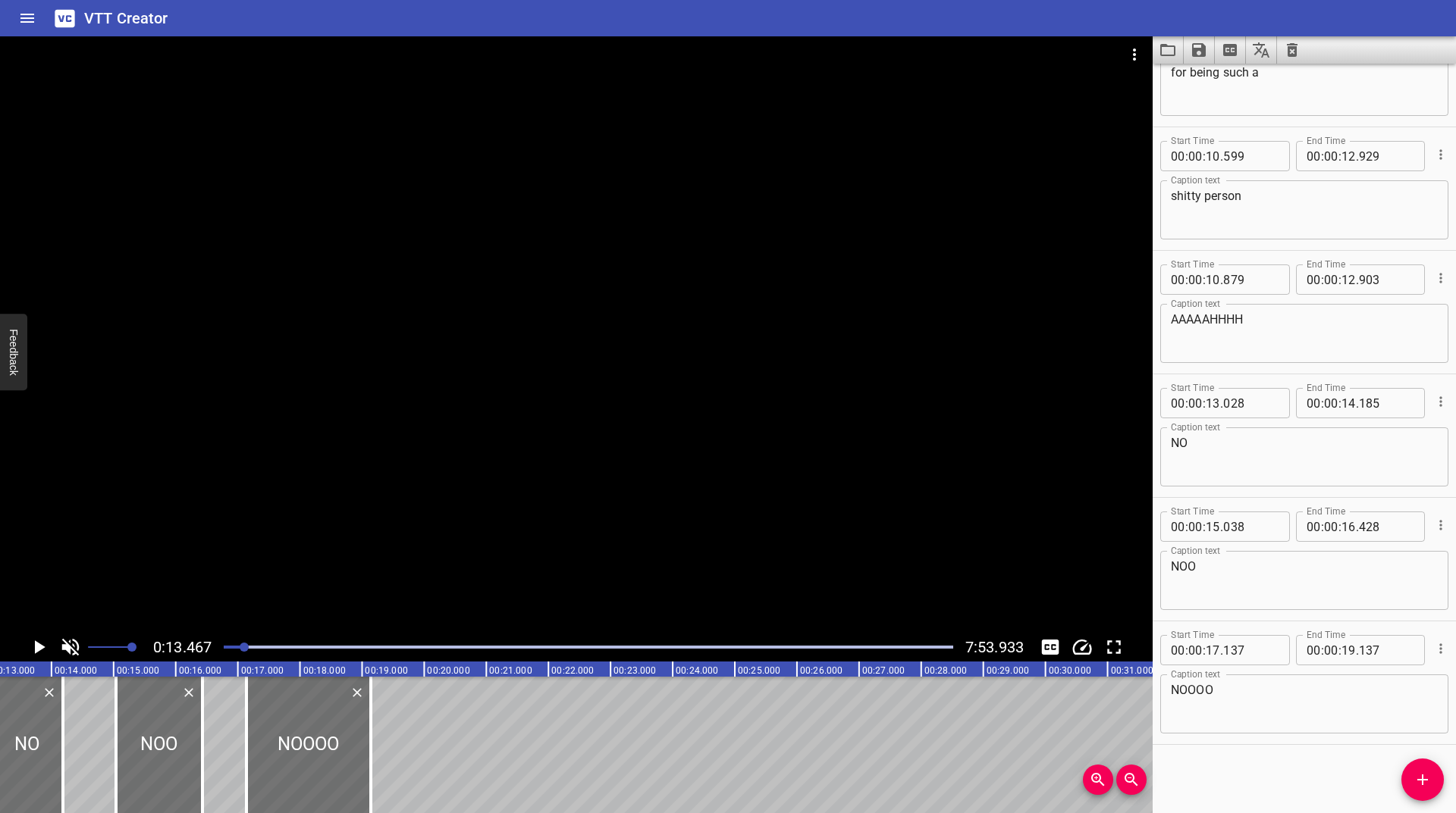
scroll to position [0, 836]
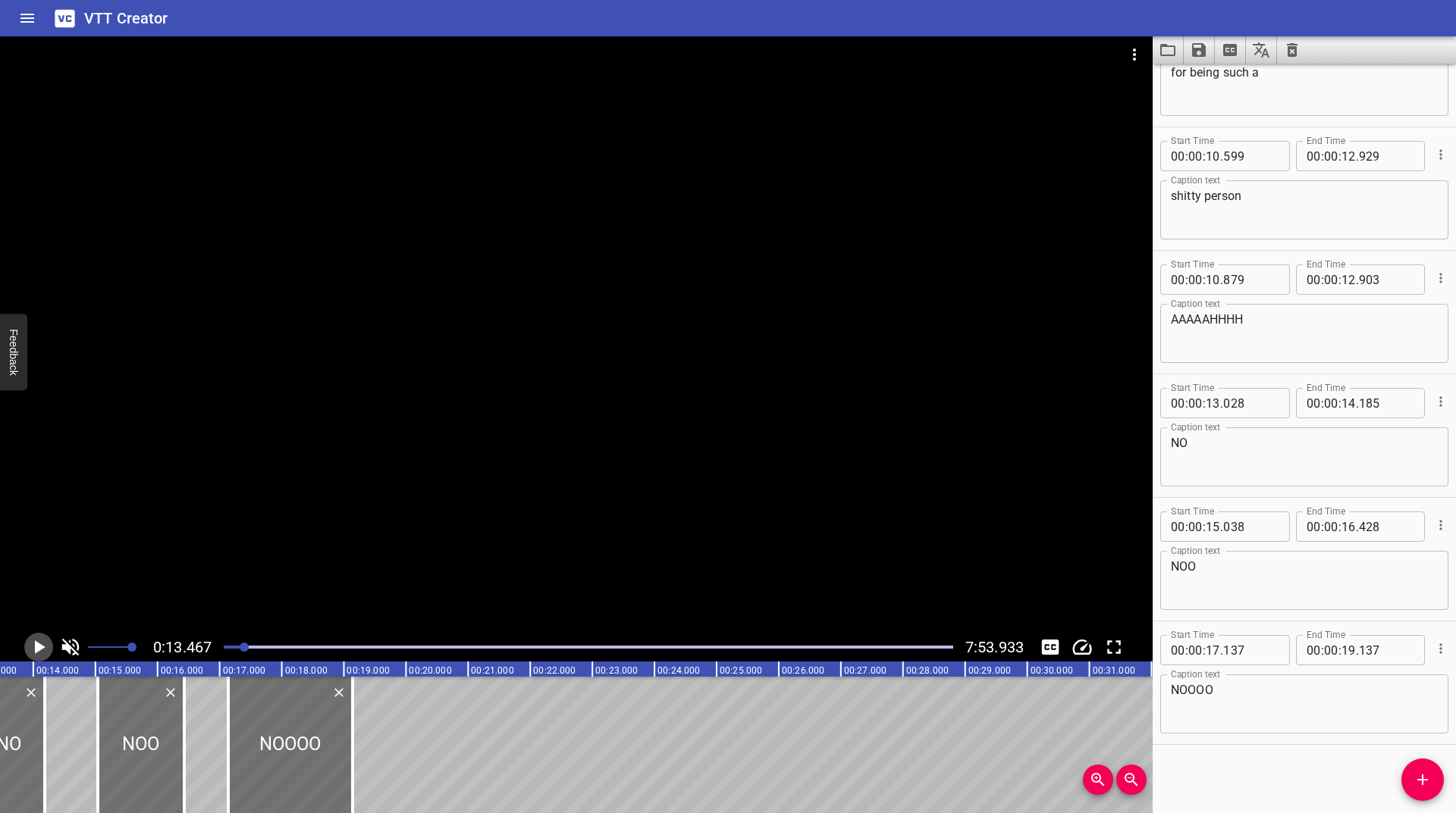
click at [45, 650] on icon "Play/Pause" at bounding box center [39, 647] width 23 height 23
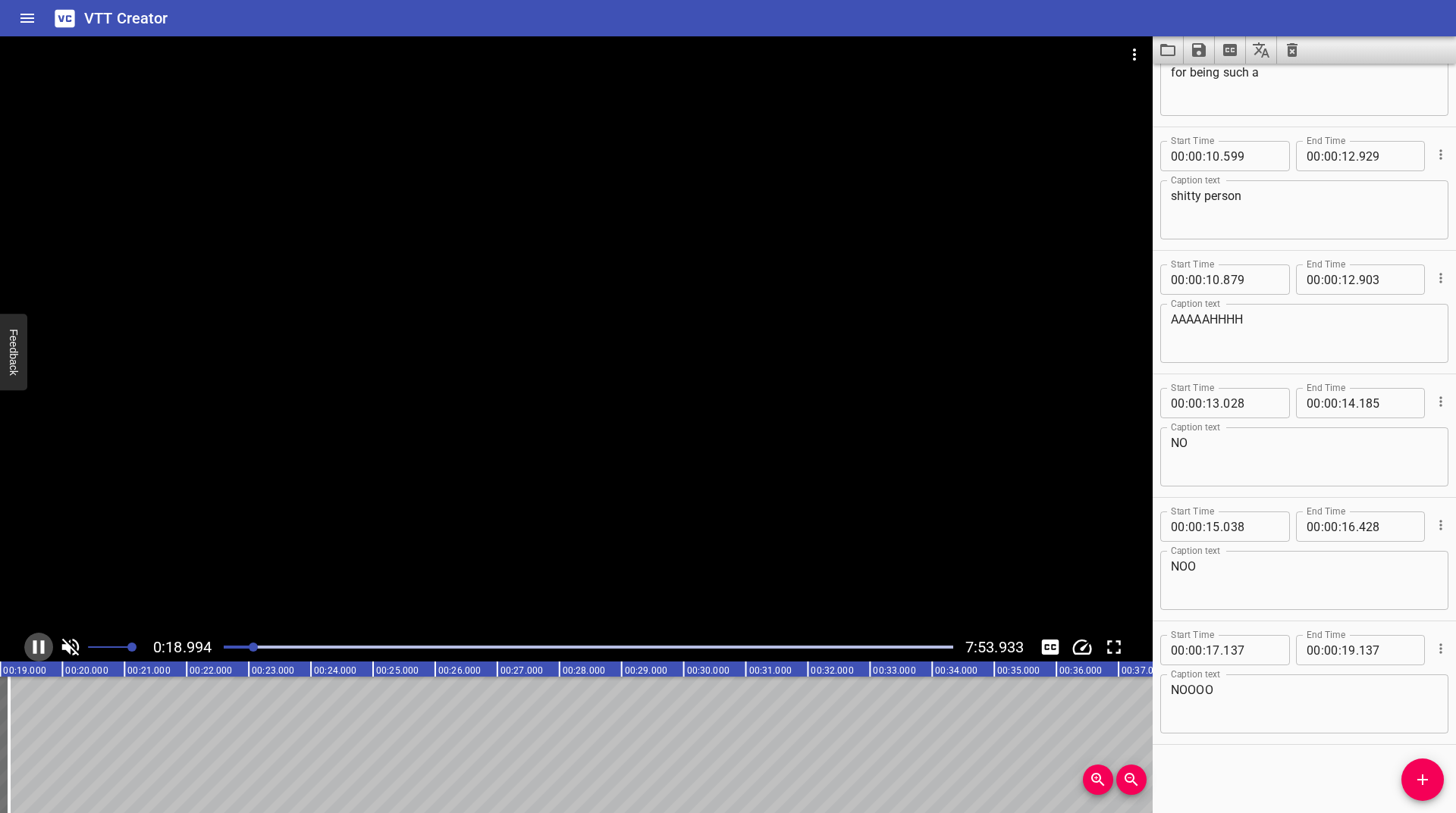
click at [46, 650] on icon "Play/Pause" at bounding box center [39, 647] width 23 height 23
